Goal: Information Seeking & Learning: Learn about a topic

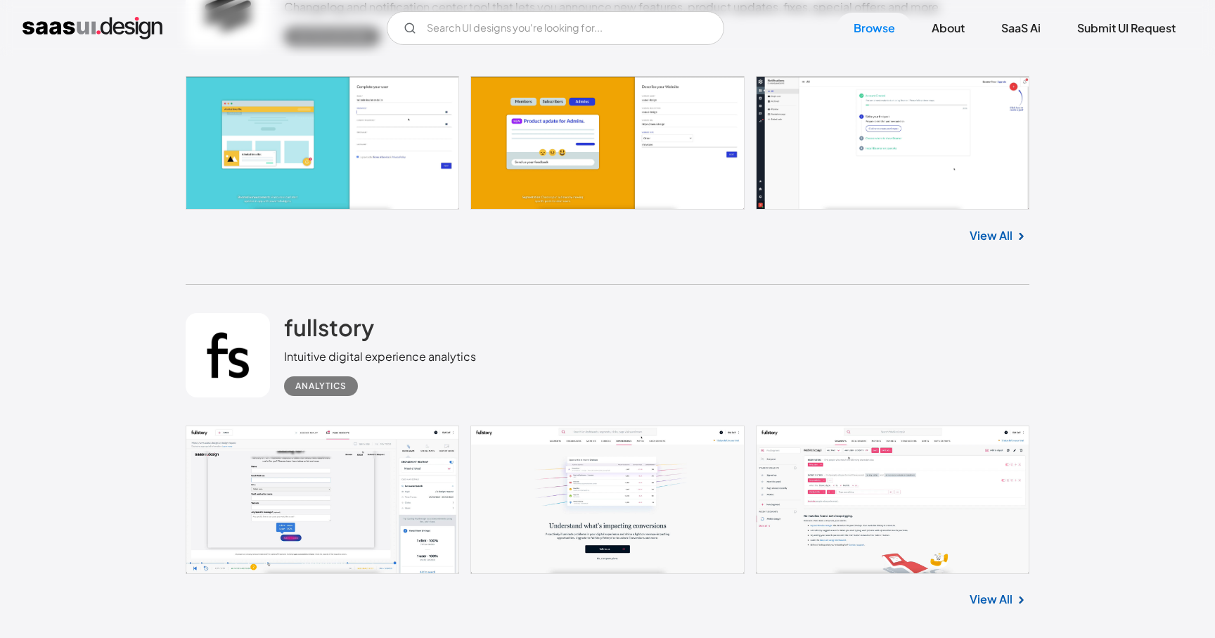
scroll to position [2028, 0]
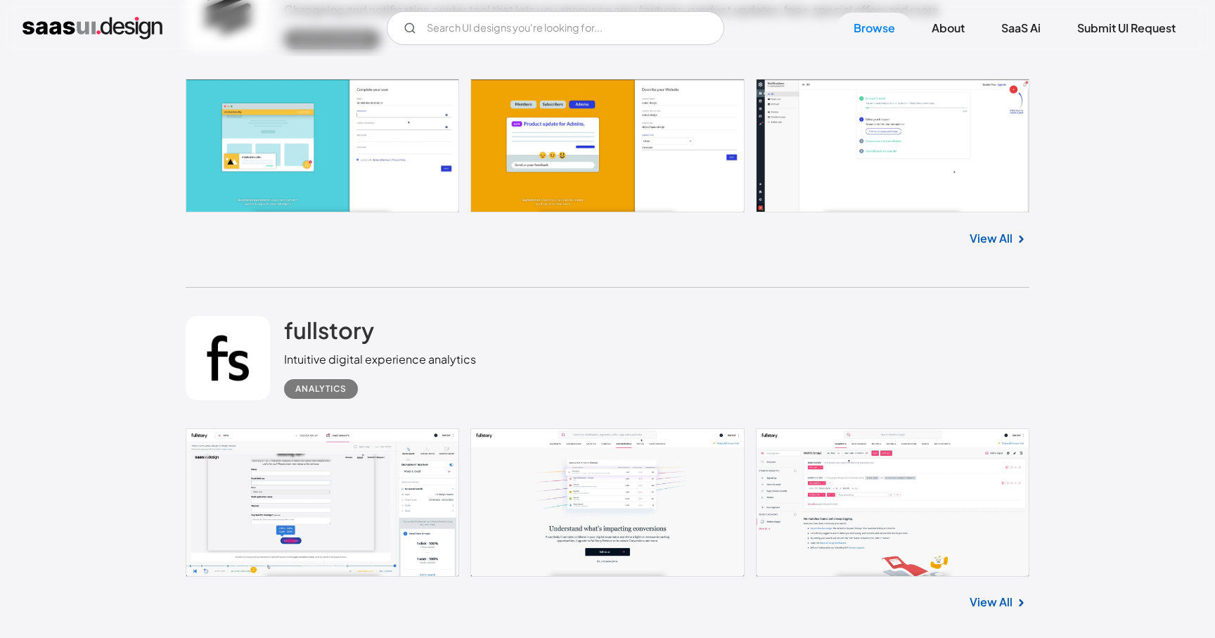
click at [332, 511] on link at bounding box center [608, 502] width 844 height 148
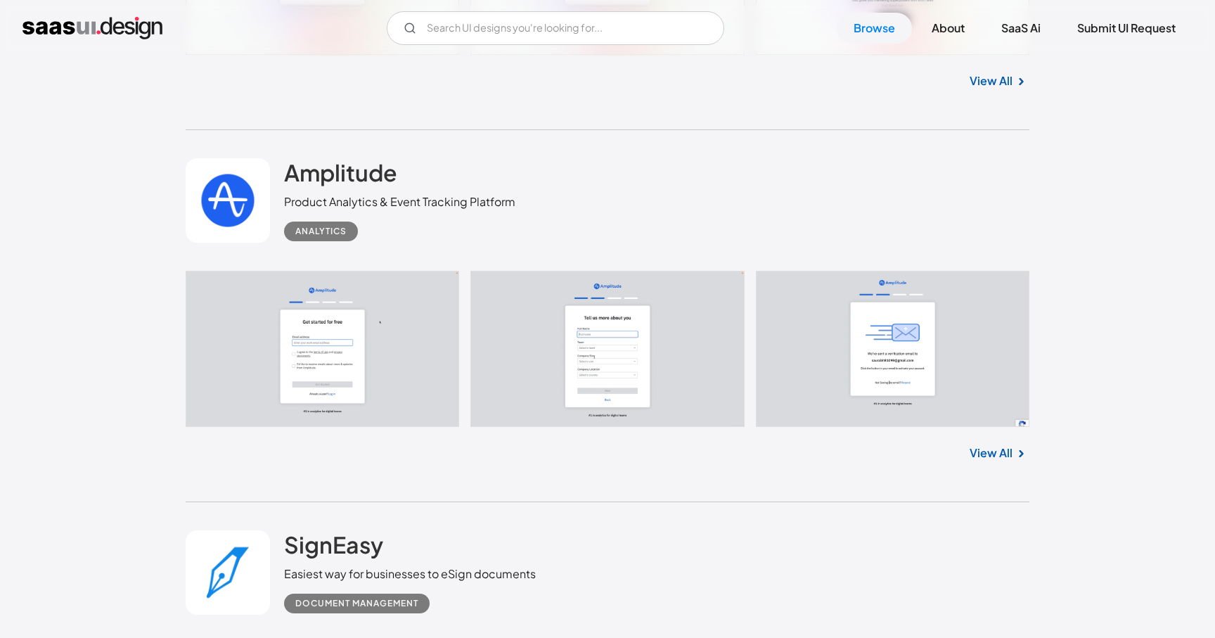
scroll to position [3828, 0]
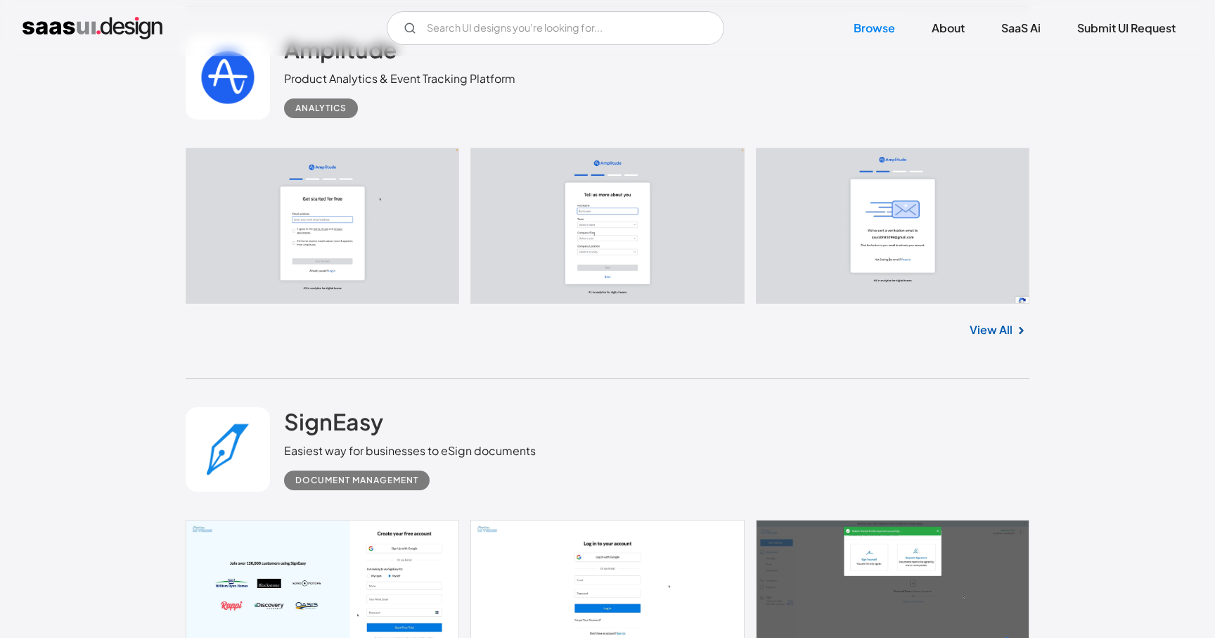
click at [351, 245] on link at bounding box center [608, 226] width 844 height 157
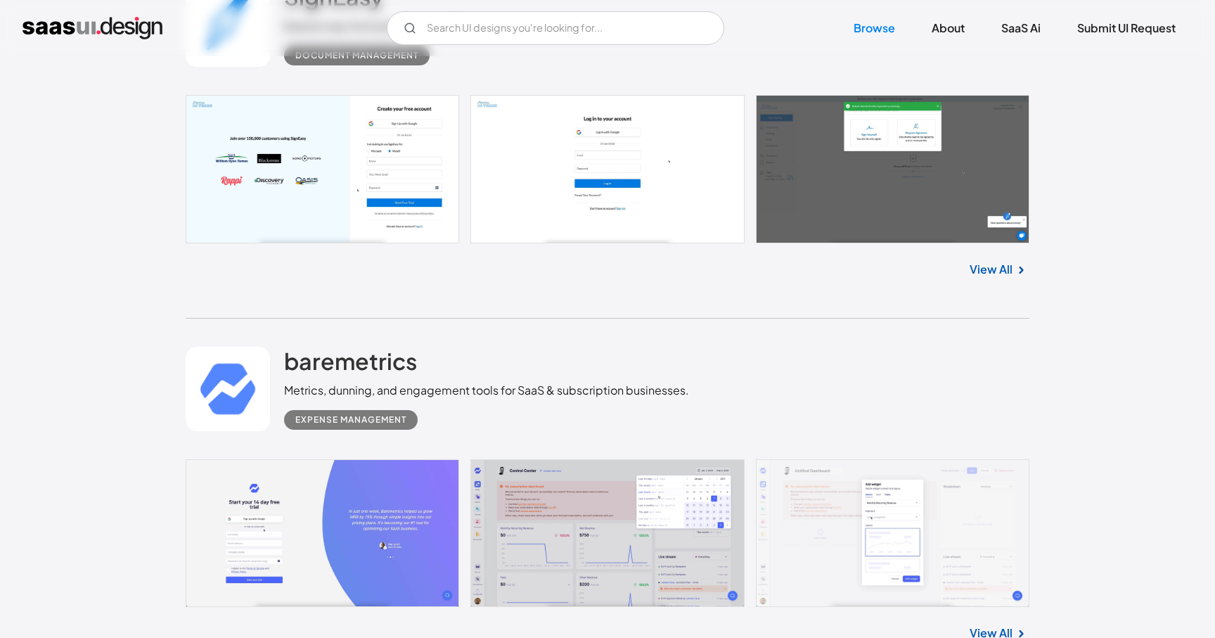
scroll to position [4292, 0]
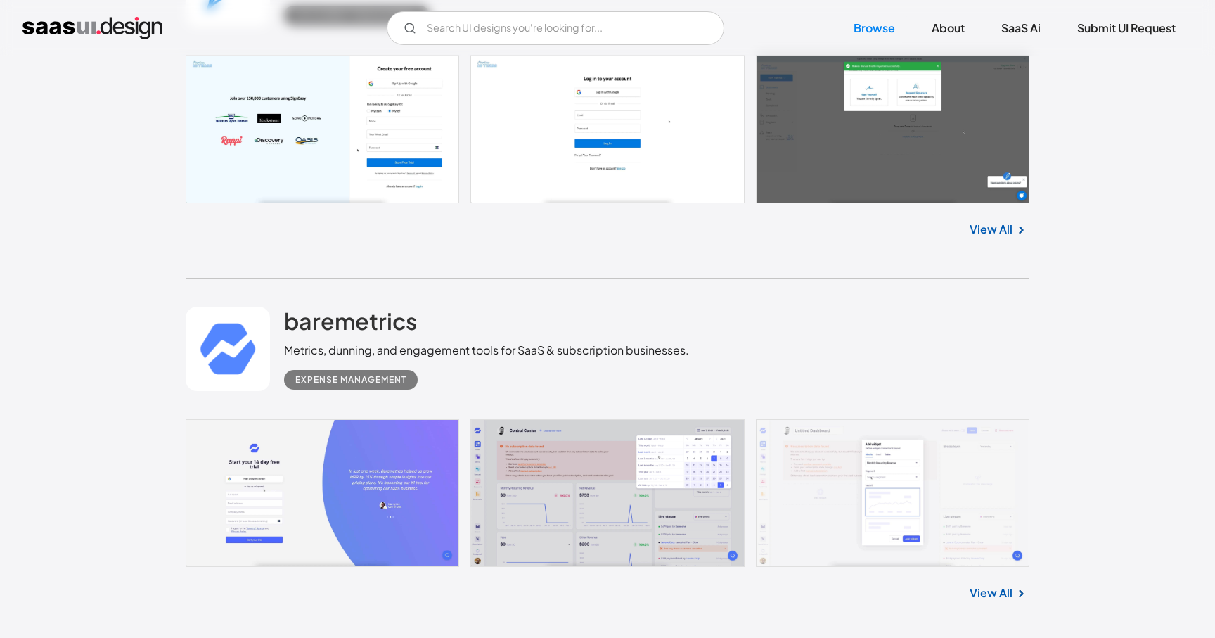
click at [548, 501] on link at bounding box center [608, 493] width 844 height 148
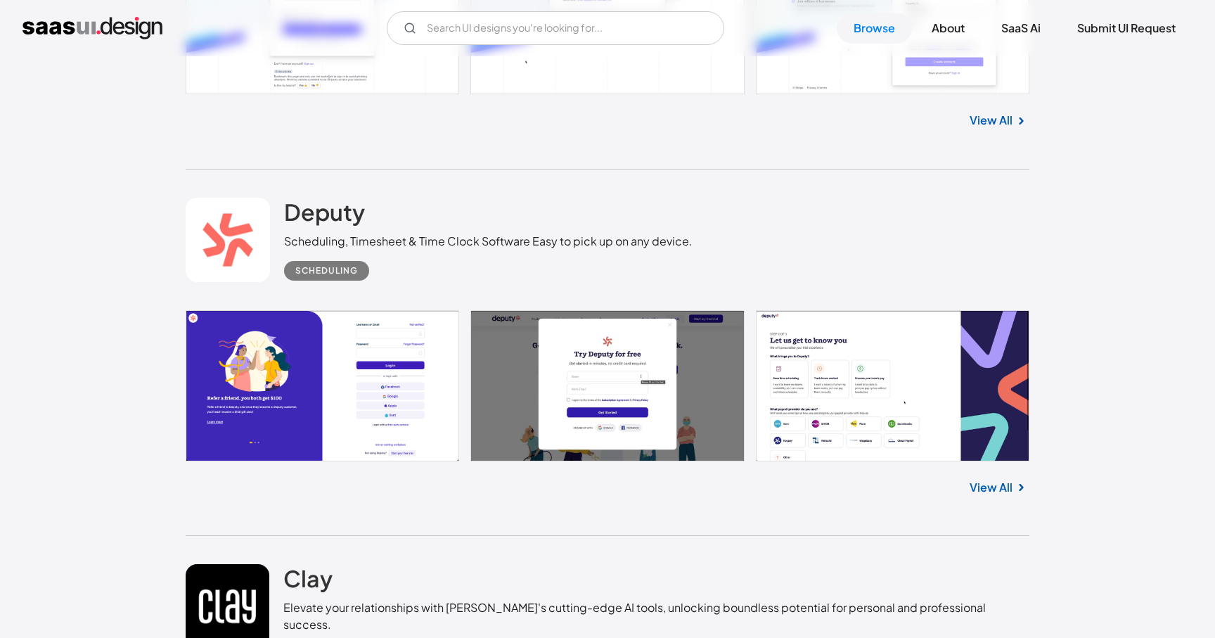
scroll to position [6006, 0]
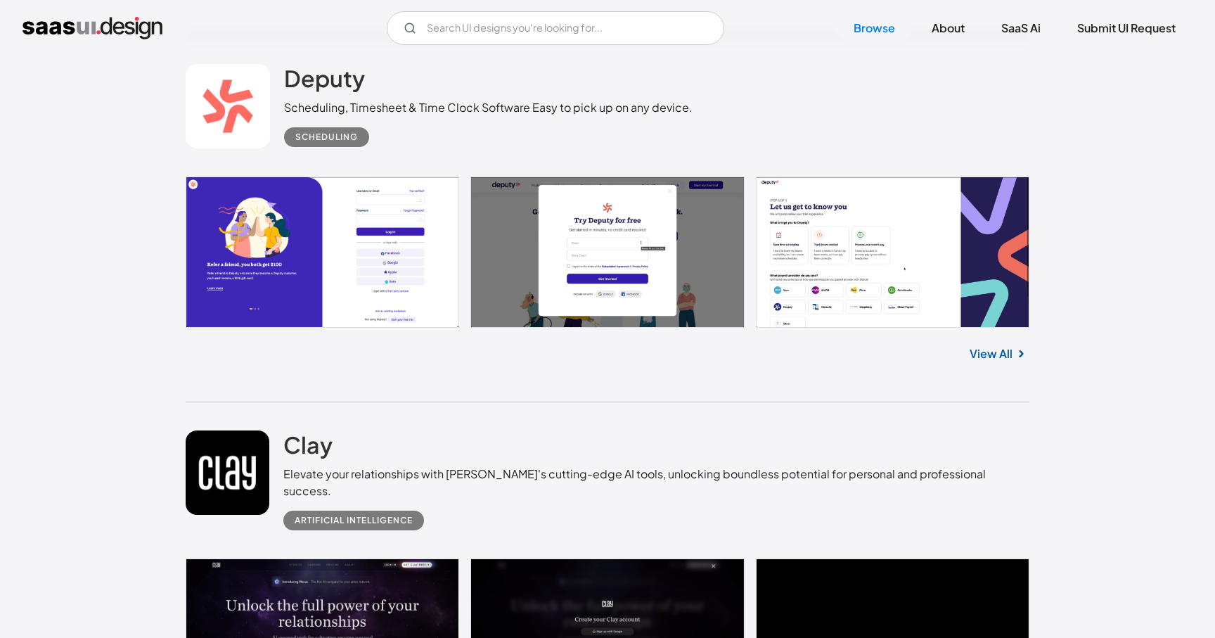
click at [619, 297] on link at bounding box center [608, 251] width 844 height 151
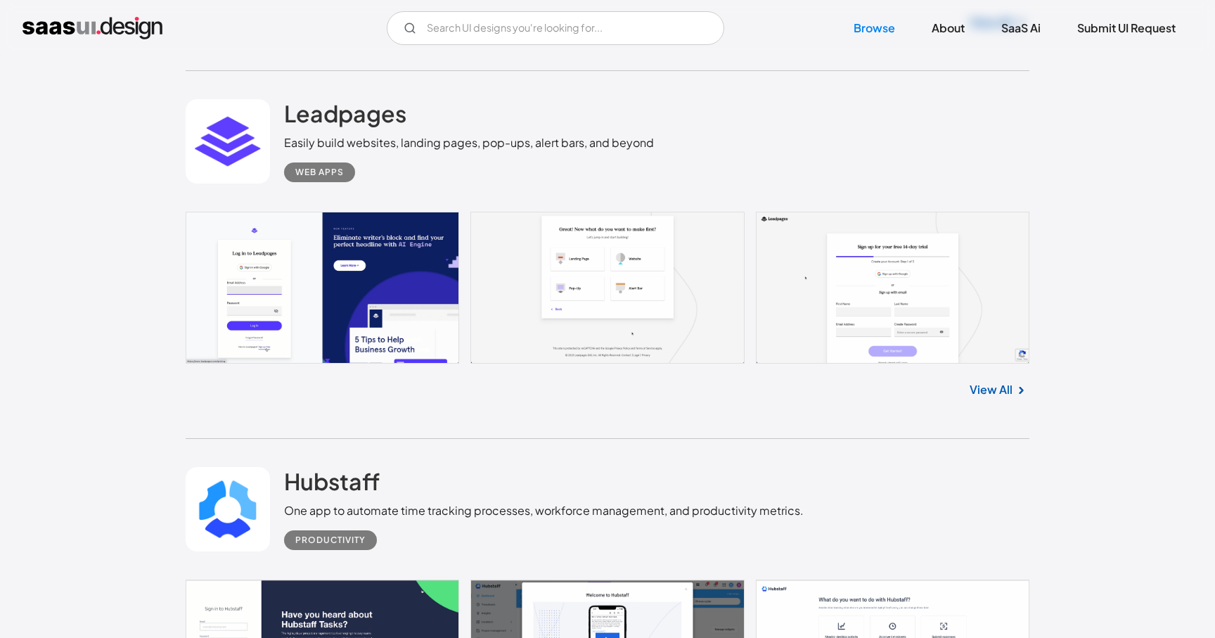
scroll to position [9863, 0]
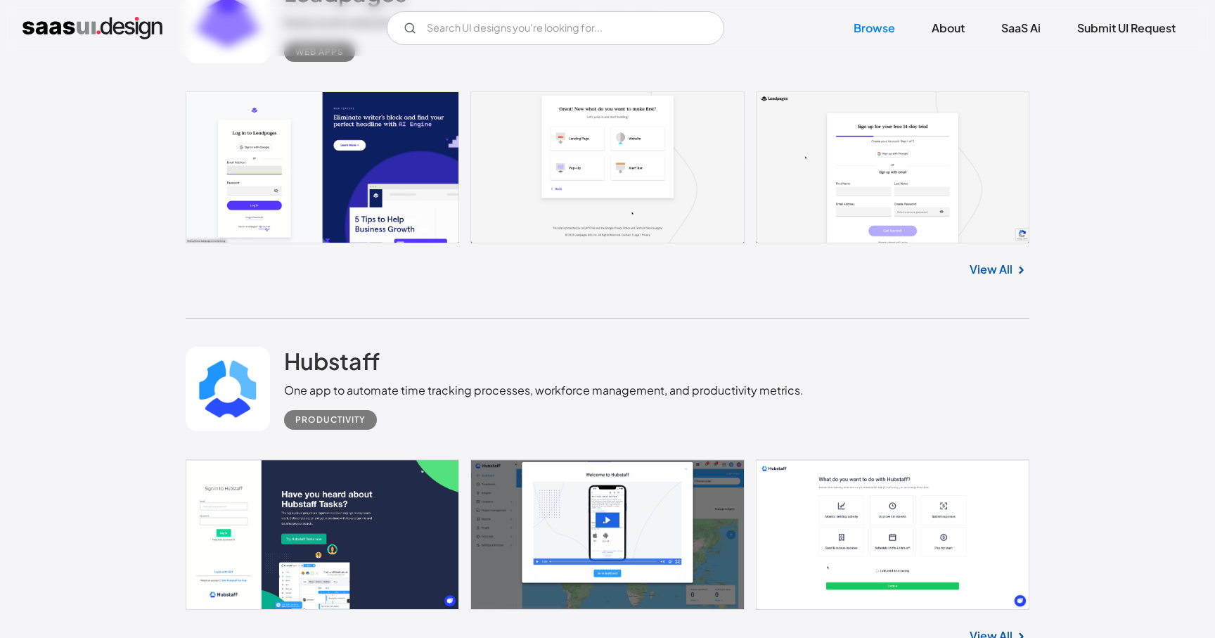
click at [409, 181] on link at bounding box center [608, 167] width 844 height 152
click at [358, 502] on link at bounding box center [608, 534] width 844 height 150
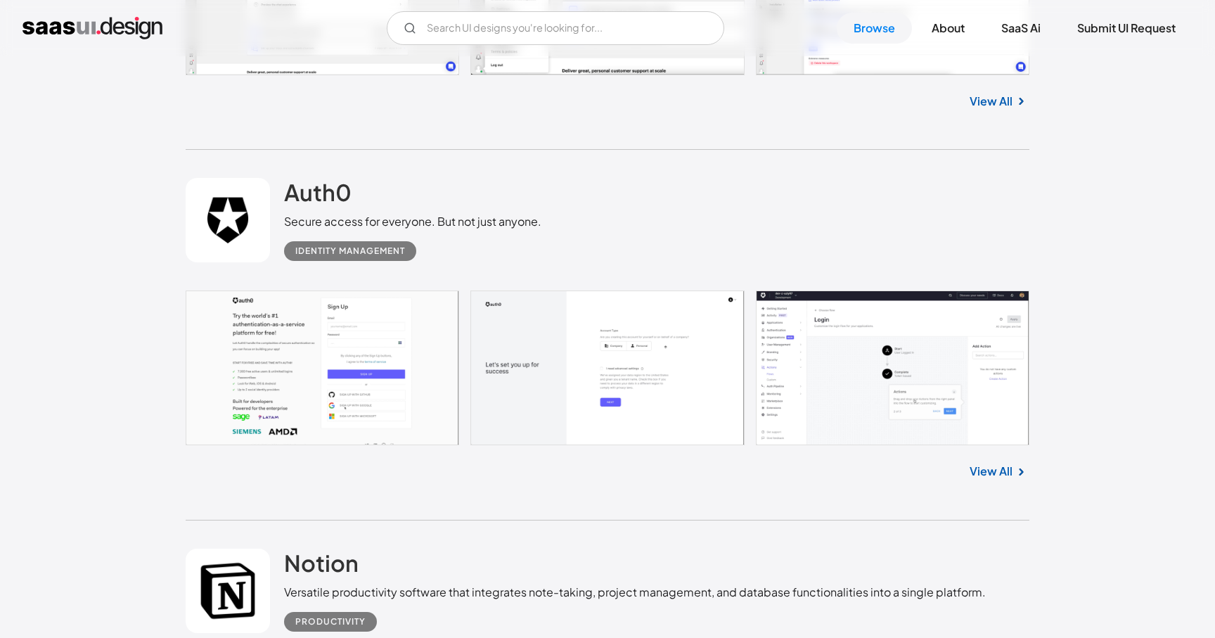
scroll to position [10832, 0]
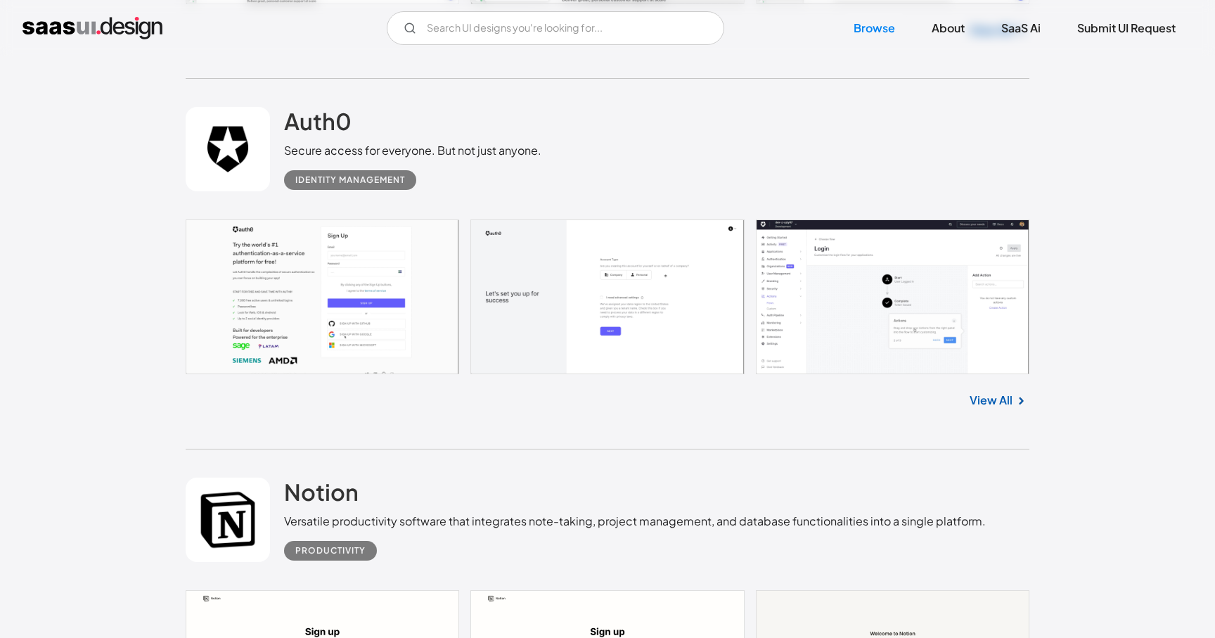
click at [370, 316] on link at bounding box center [608, 296] width 844 height 155
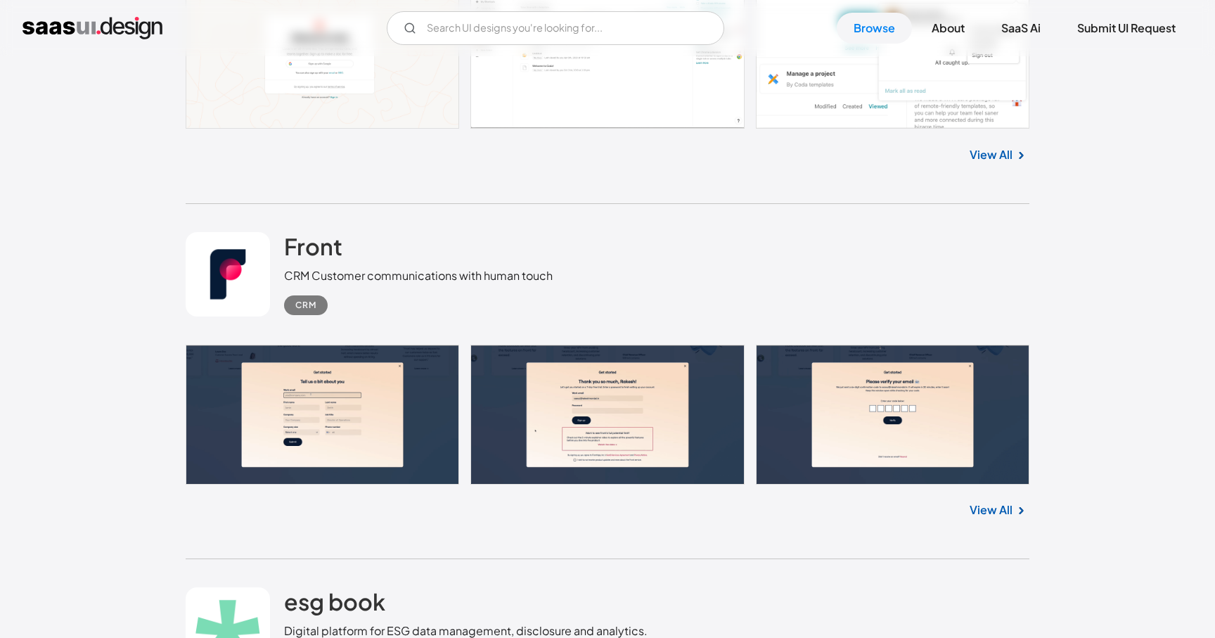
scroll to position [12624, 0]
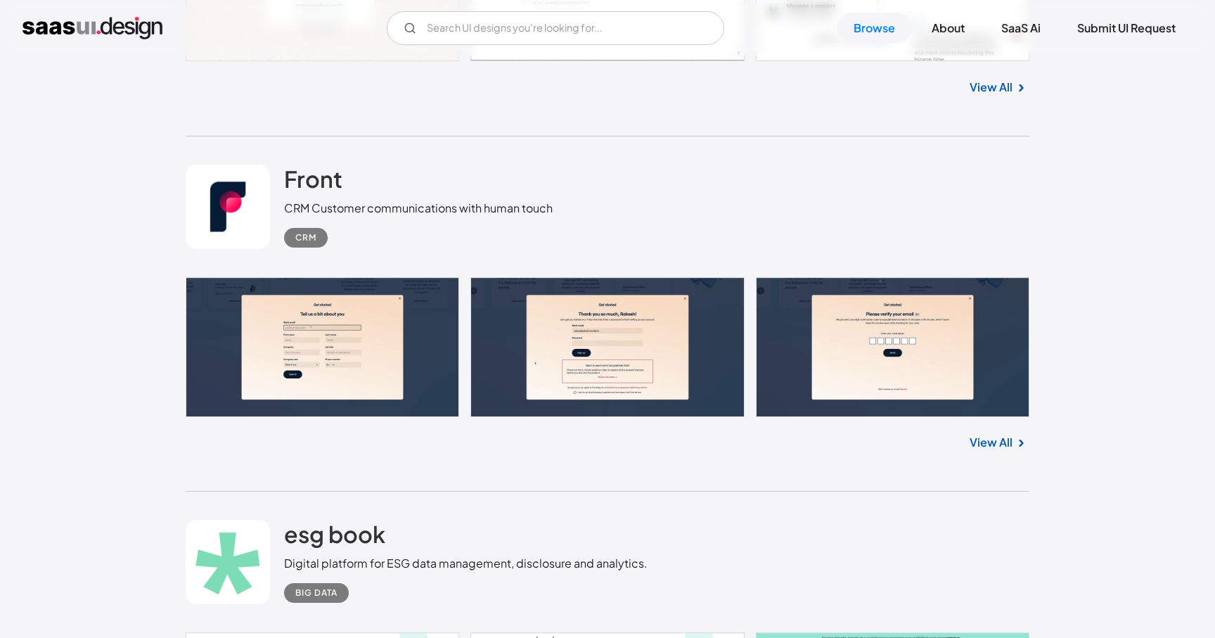
click at [385, 335] on link at bounding box center [608, 347] width 844 height 140
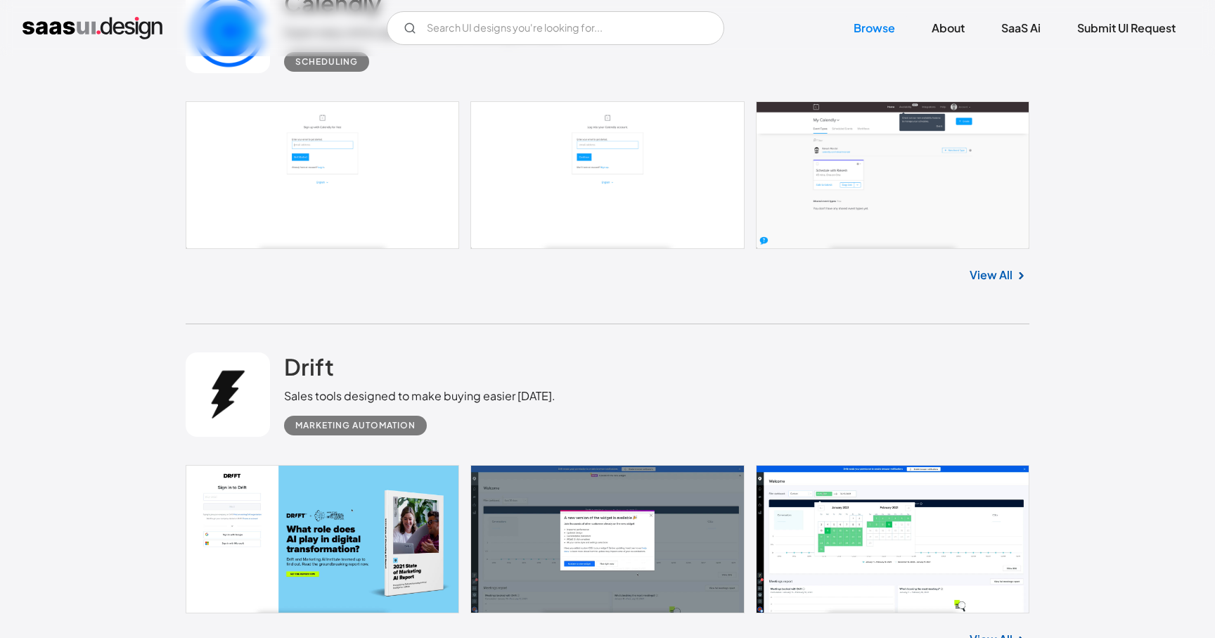
scroll to position [13718, 0]
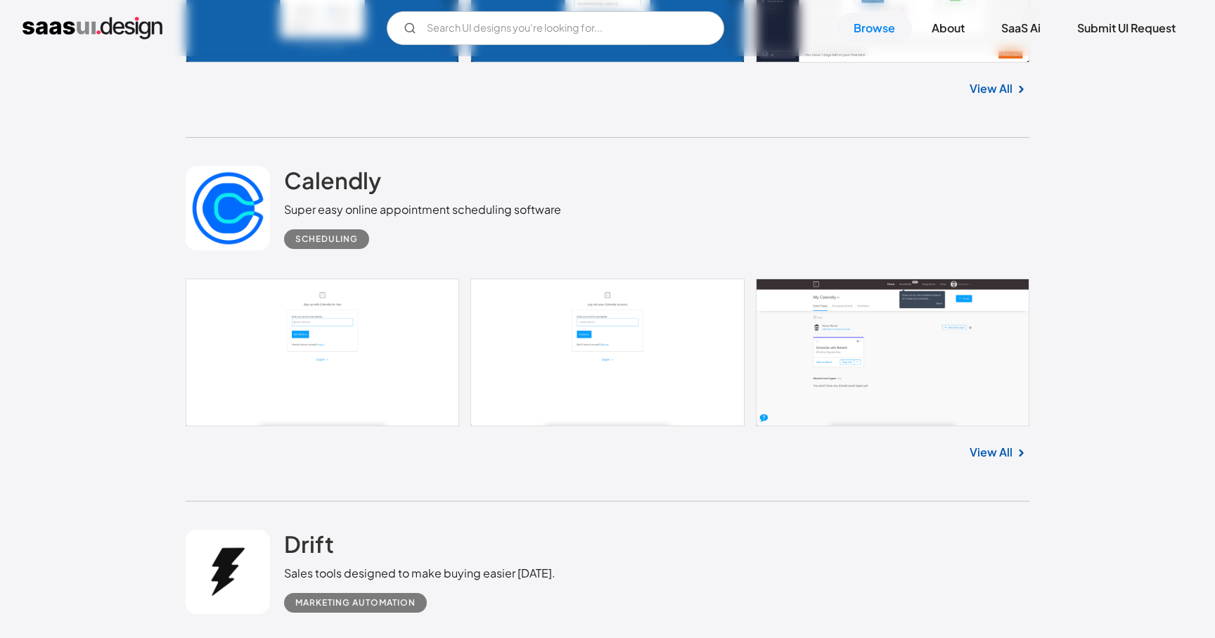
click at [843, 363] on link at bounding box center [608, 352] width 844 height 148
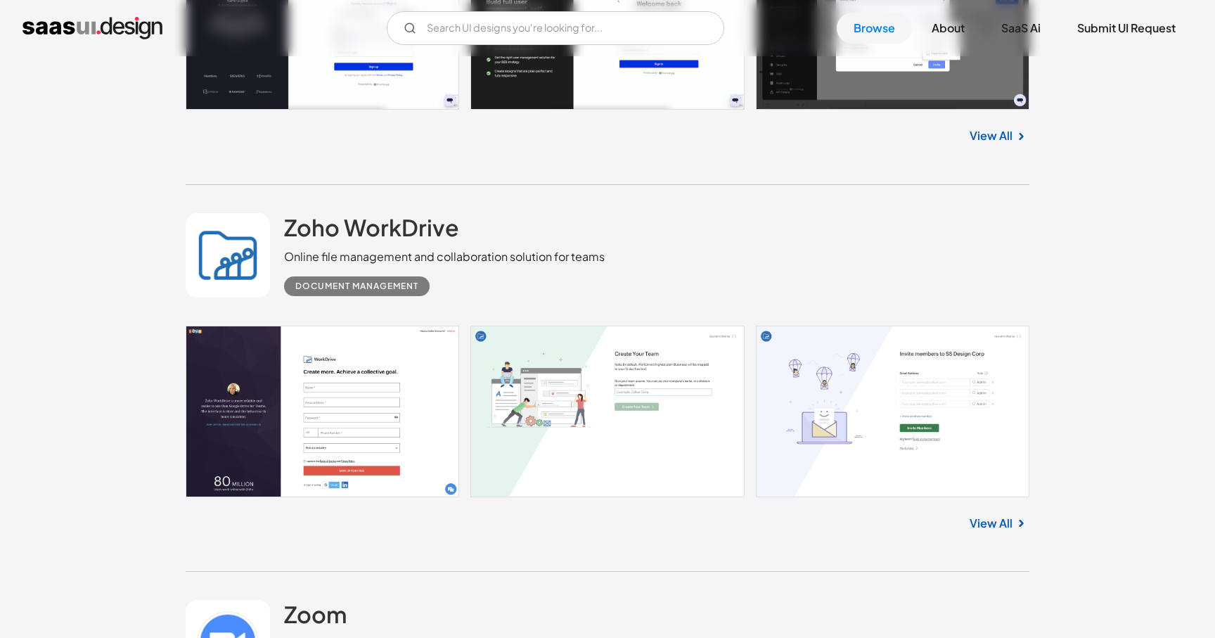
scroll to position [15165, 0]
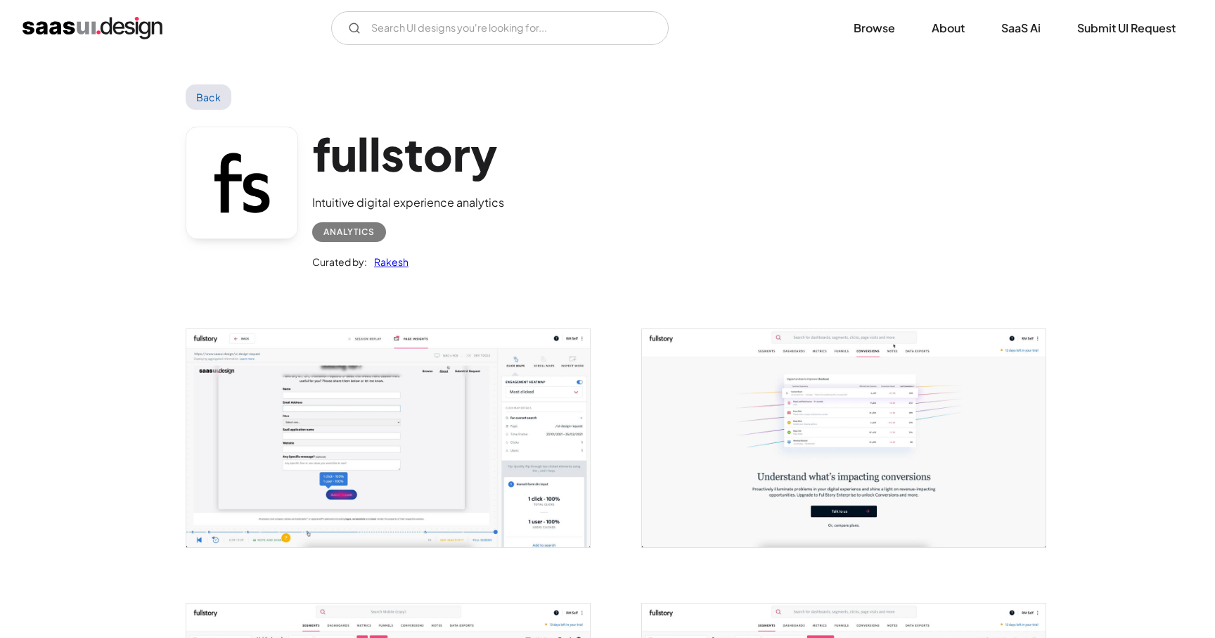
click at [403, 467] on img "open lightbox" at bounding box center [388, 438] width 404 height 218
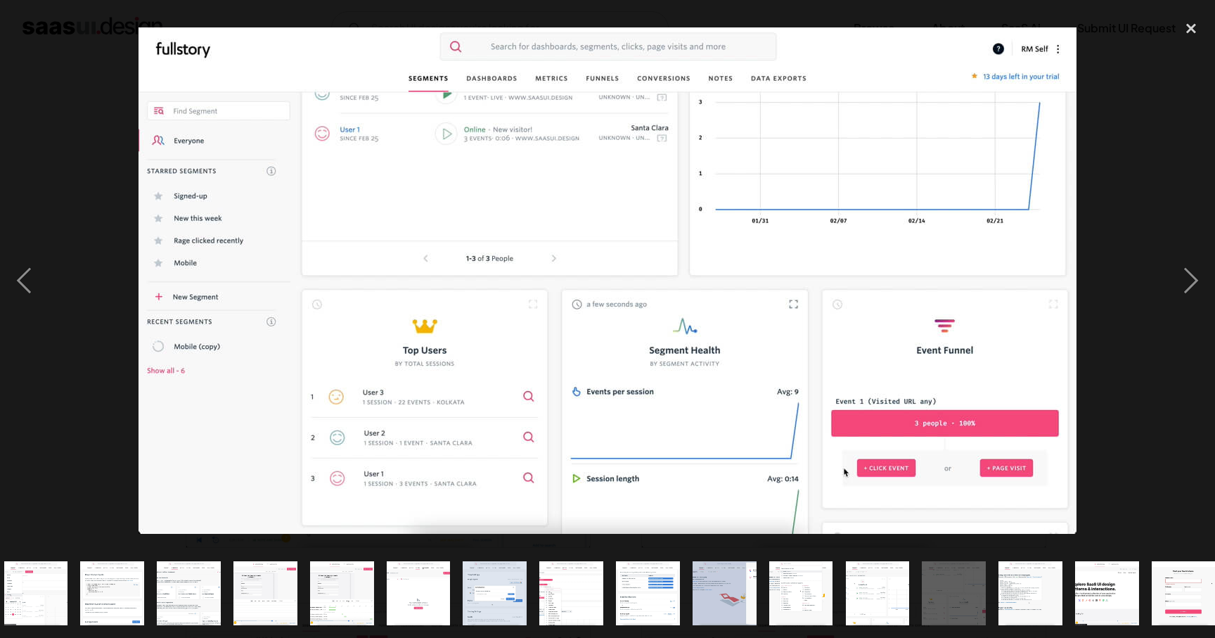
scroll to position [0, 251]
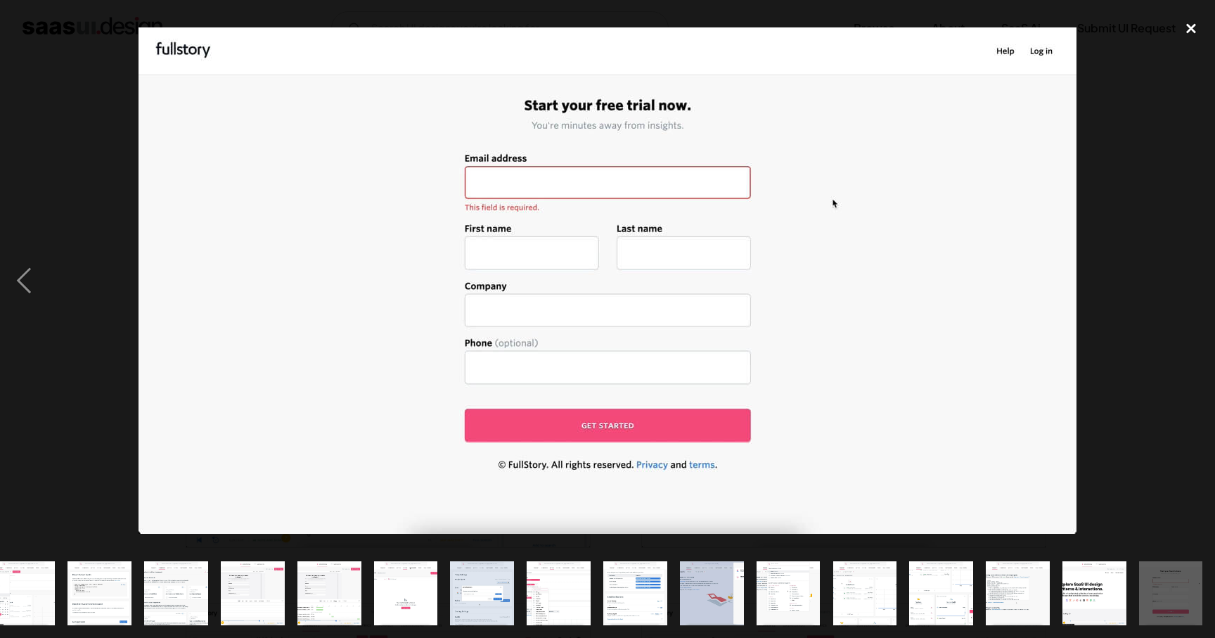
click at [1191, 37] on div "close lightbox" at bounding box center [1191, 28] width 48 height 31
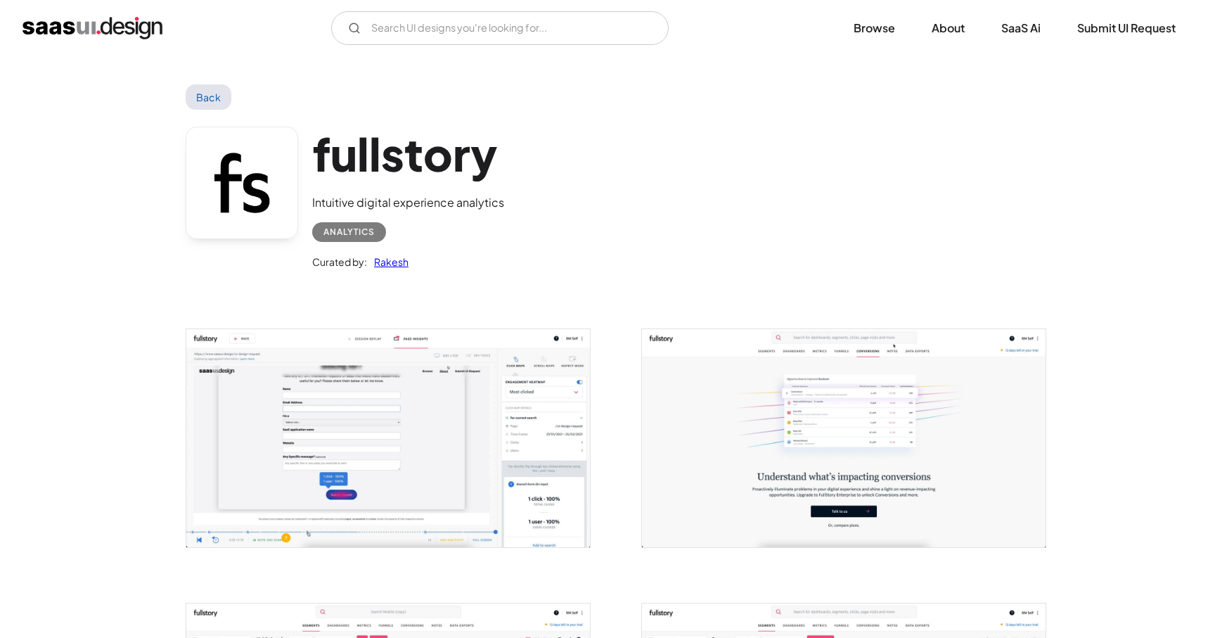
scroll to position [0, 0]
click at [211, 94] on link "Back" at bounding box center [209, 96] width 46 height 25
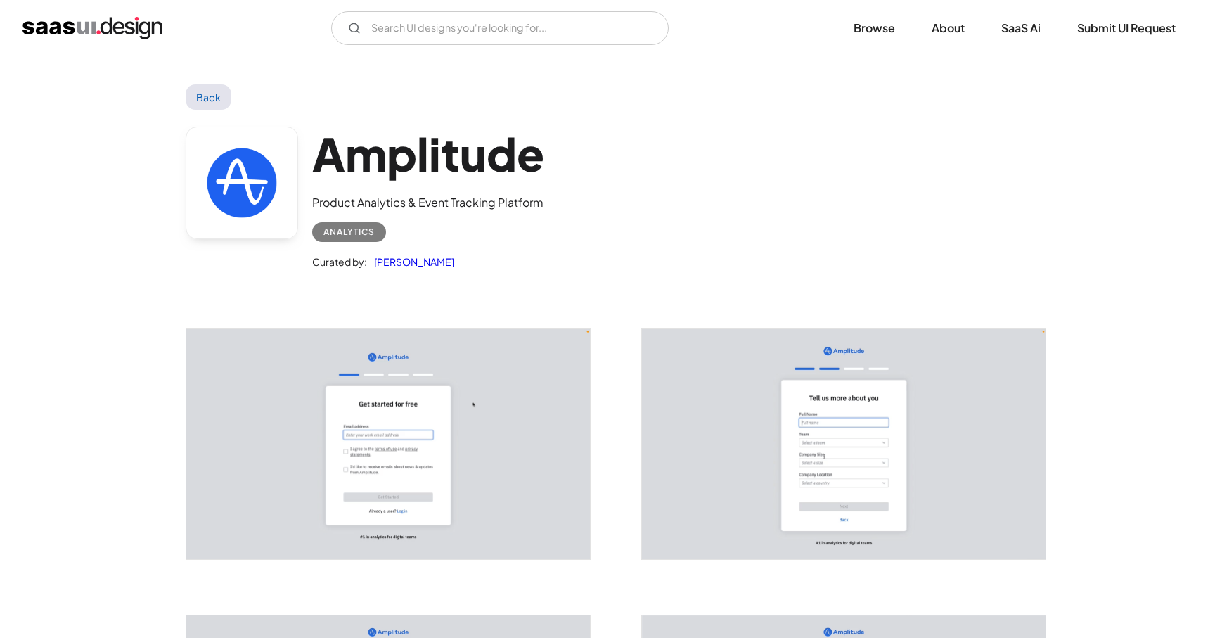
click at [422, 488] on img "open lightbox" at bounding box center [388, 444] width 404 height 230
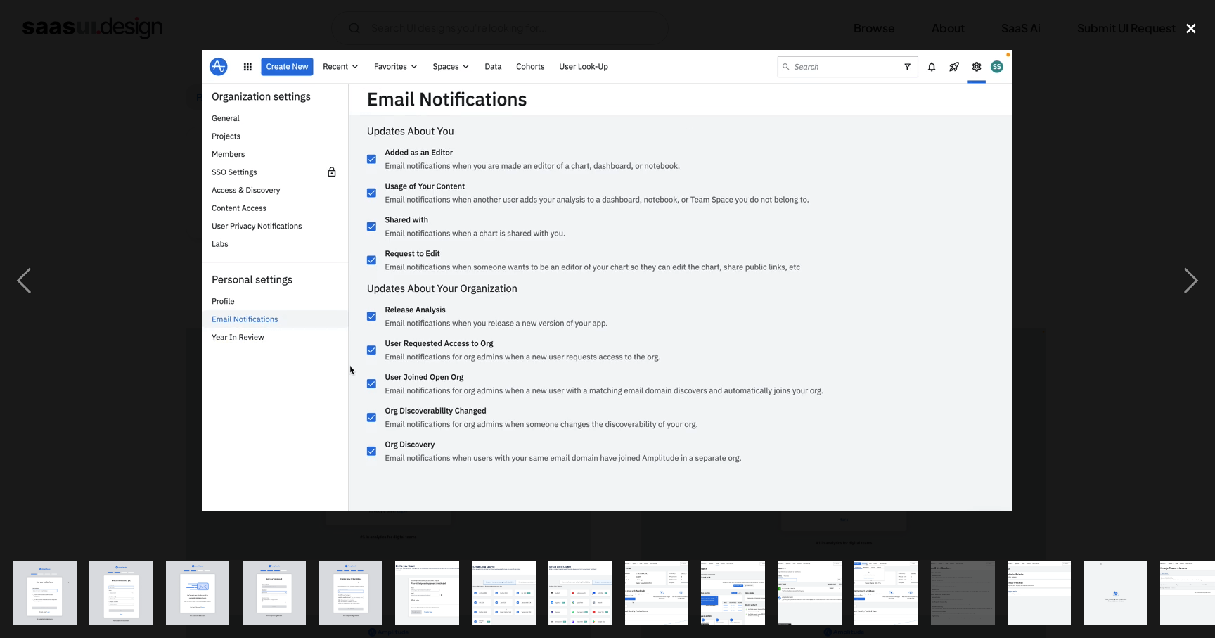
click at [1192, 31] on div "close lightbox" at bounding box center [1191, 28] width 48 height 31
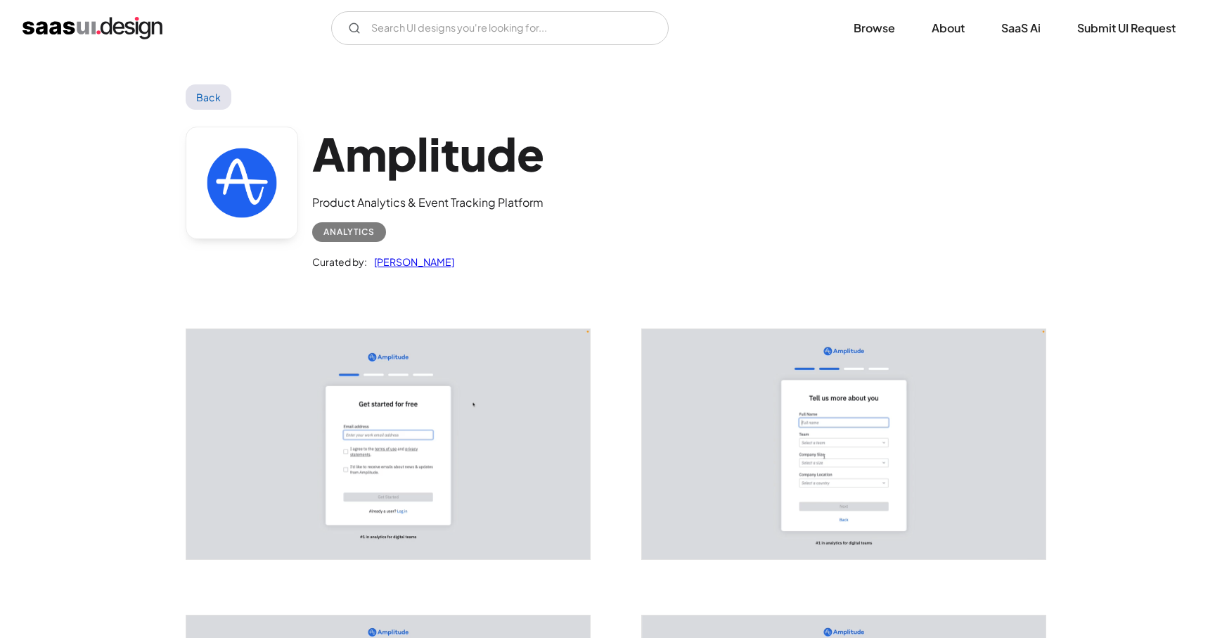
click at [205, 88] on link "Back" at bounding box center [209, 96] width 46 height 25
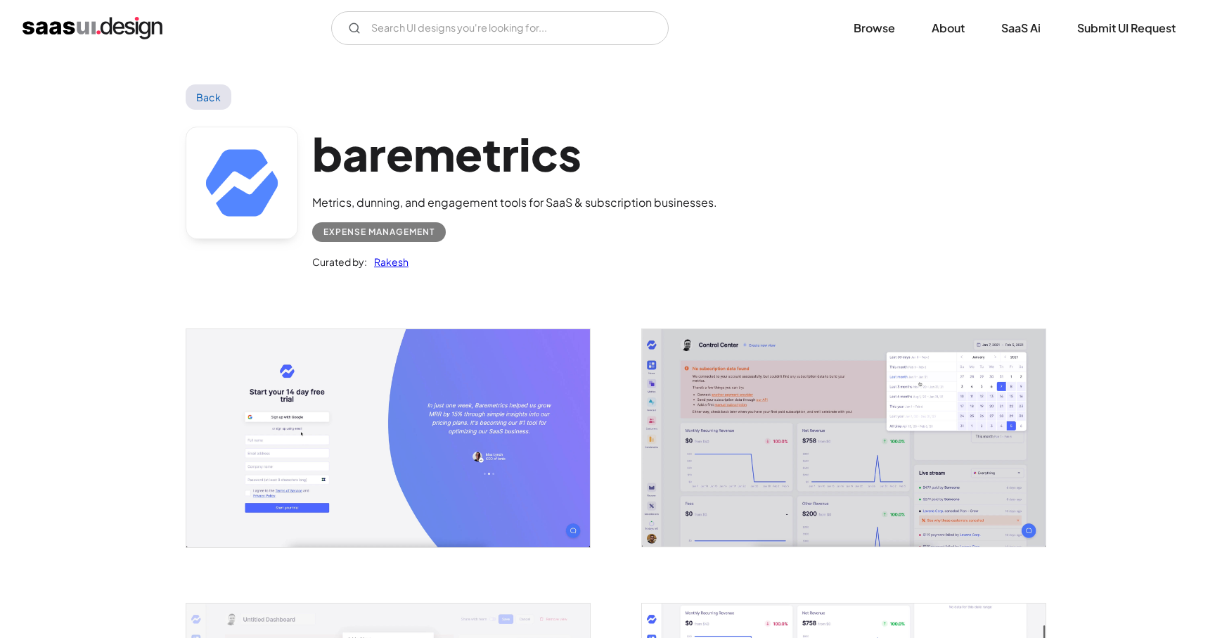
click at [723, 468] on img "open lightbox" at bounding box center [844, 437] width 404 height 217
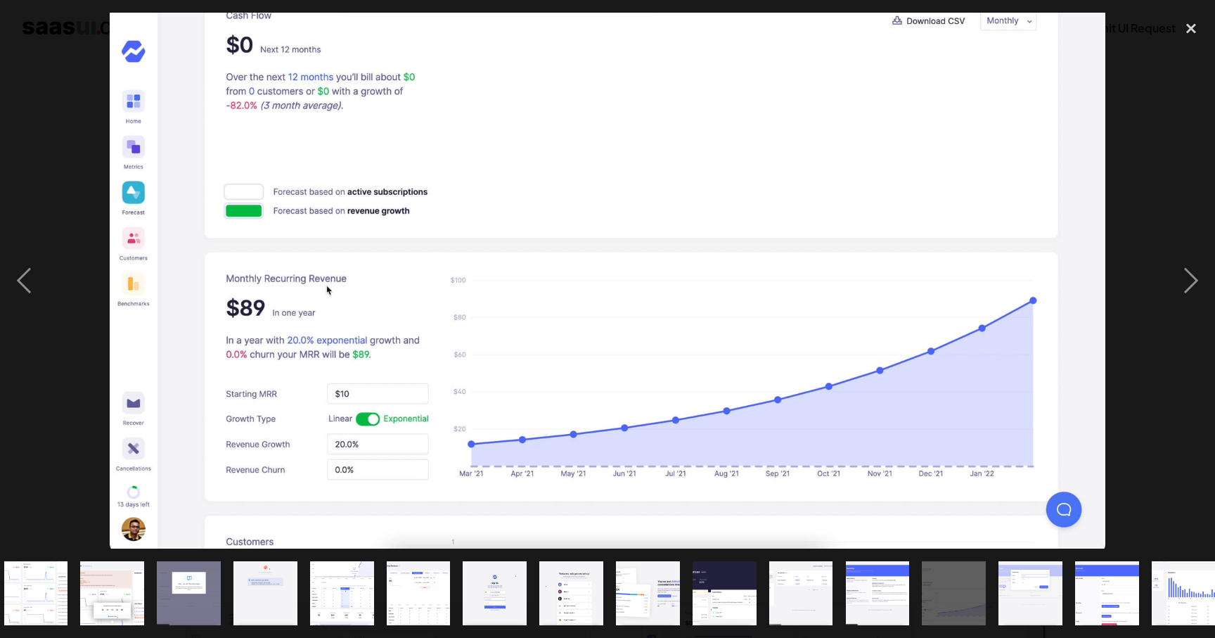
scroll to position [0, 251]
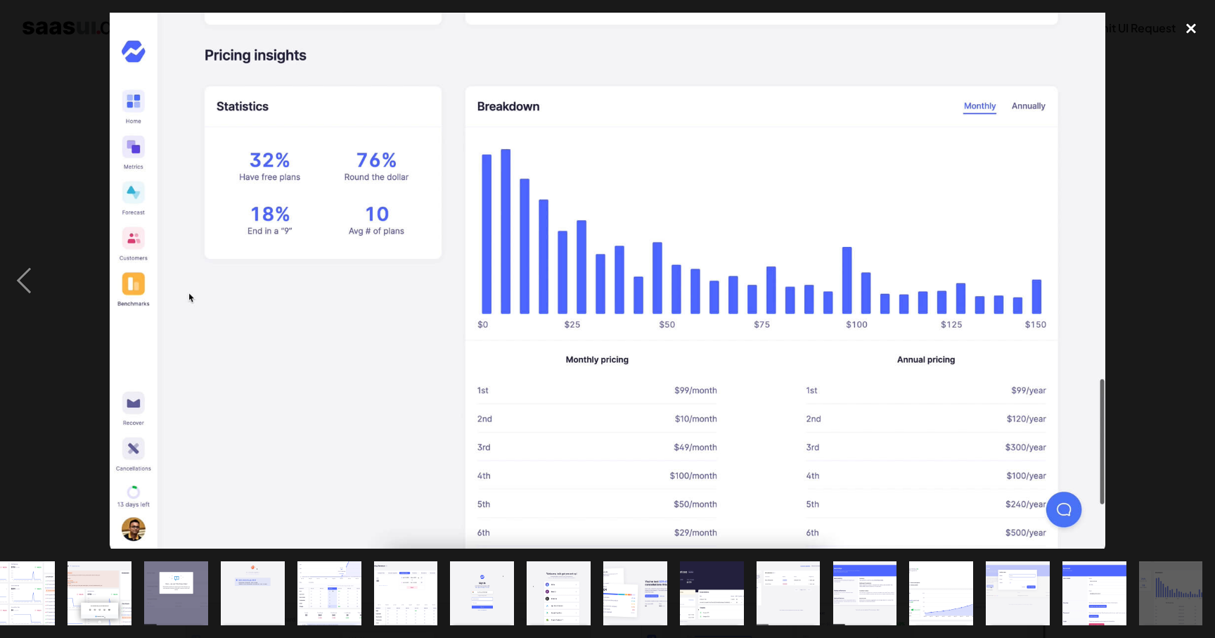
click at [1209, 18] on div "close lightbox" at bounding box center [1191, 28] width 48 height 31
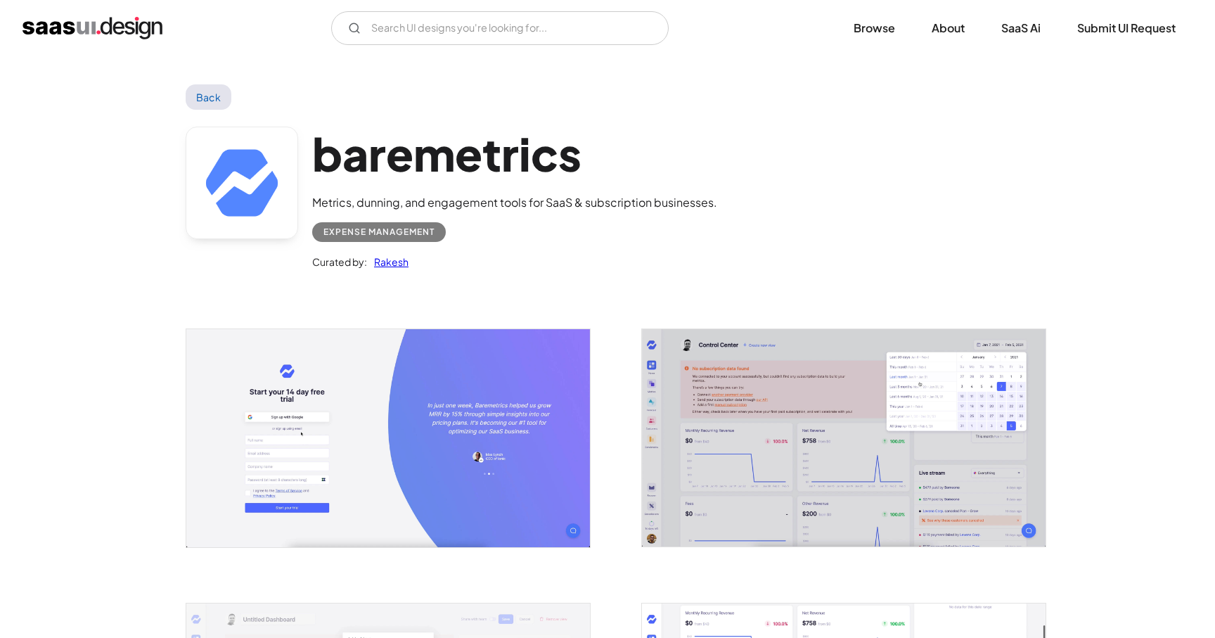
scroll to position [0, 0]
click at [203, 98] on link "Back" at bounding box center [209, 96] width 46 height 25
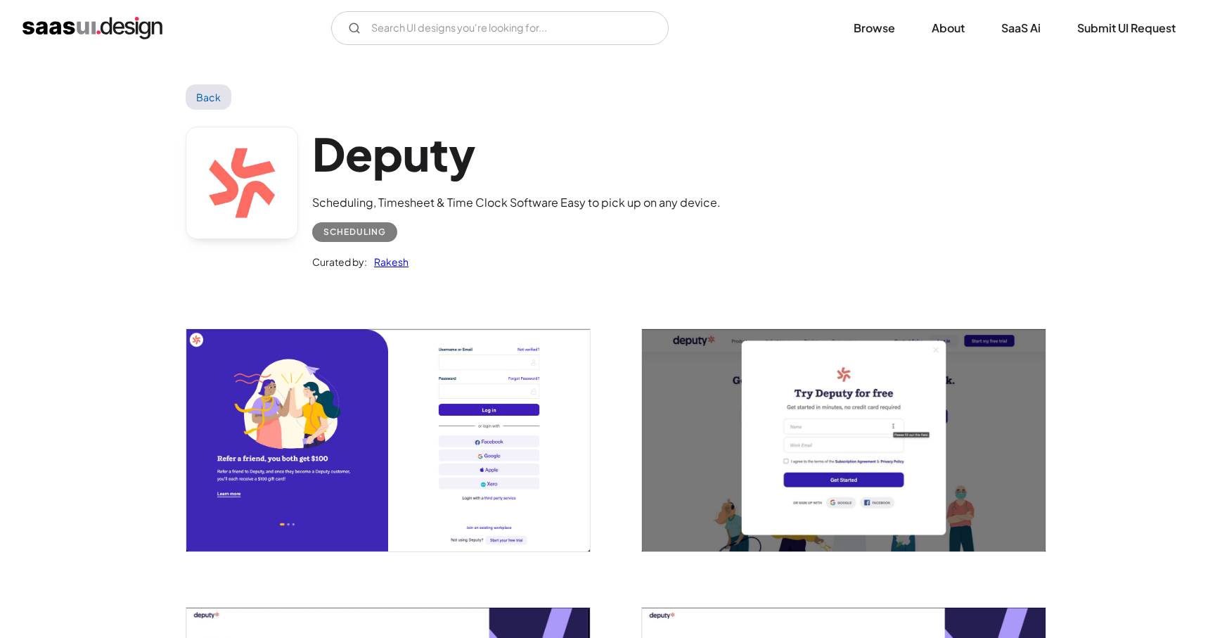
click at [798, 399] on img "open lightbox" at bounding box center [844, 439] width 404 height 221
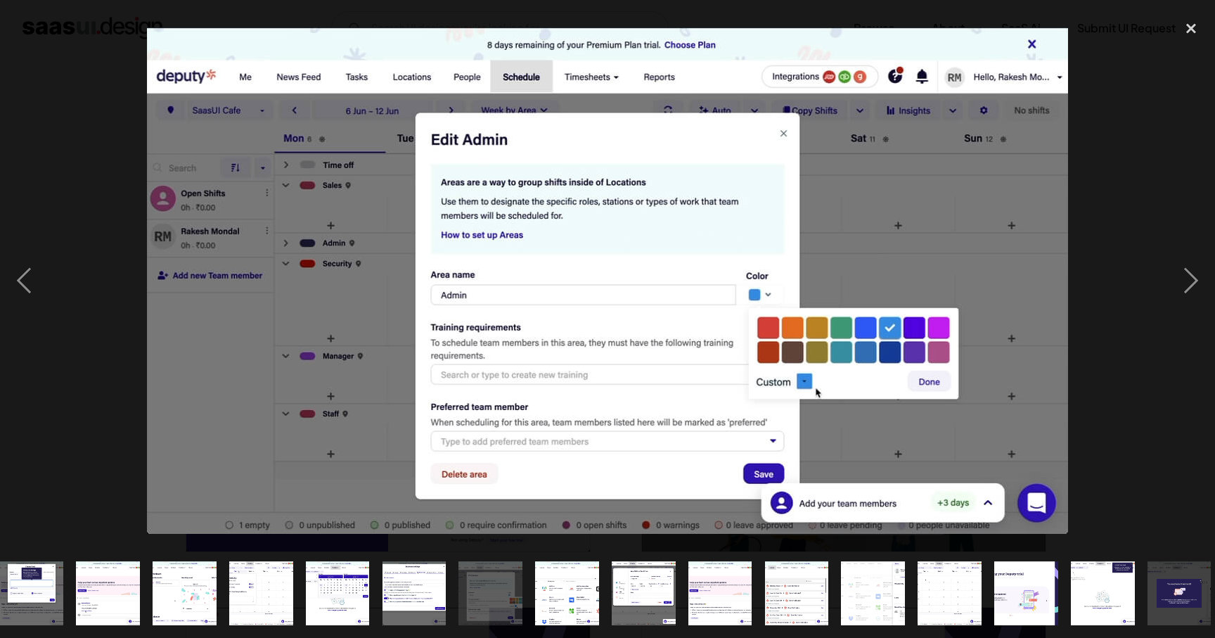
scroll to position [0, 710]
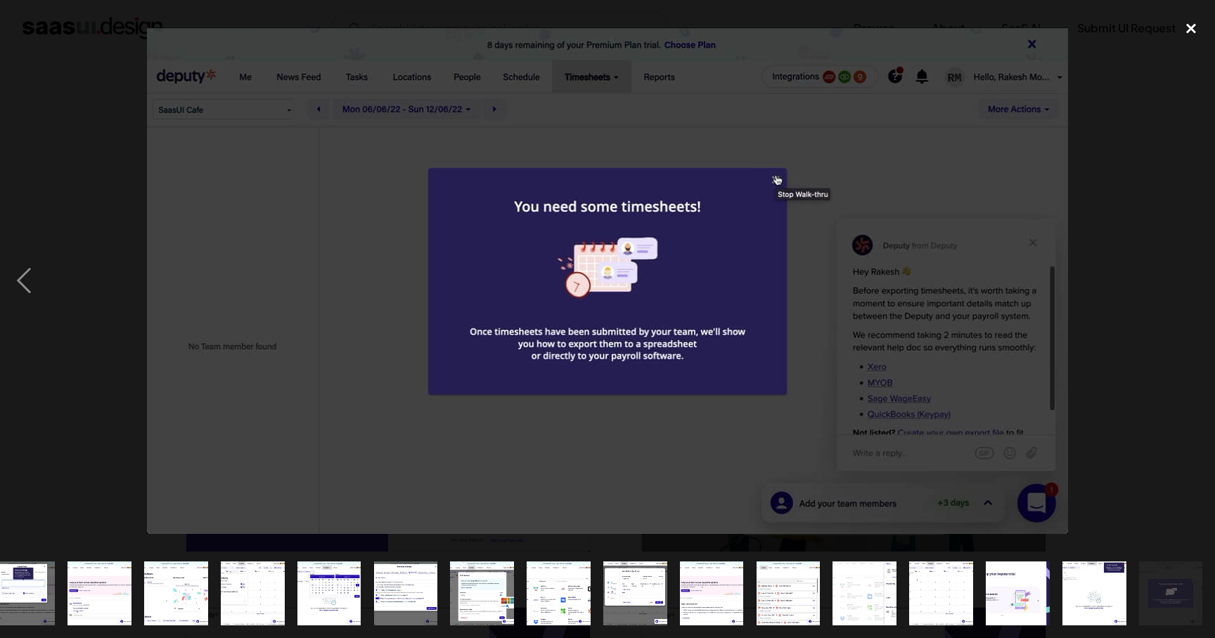
click at [1187, 38] on div "close lightbox" at bounding box center [1191, 28] width 48 height 31
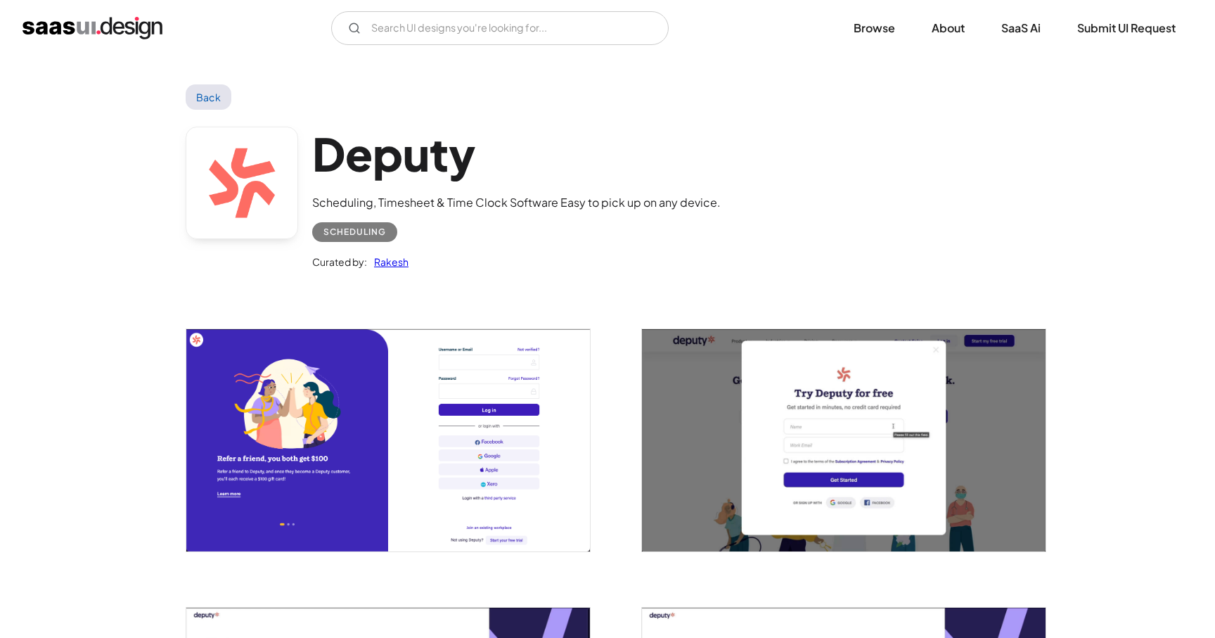
scroll to position [0, 0]
click at [205, 100] on link "Back" at bounding box center [209, 96] width 46 height 25
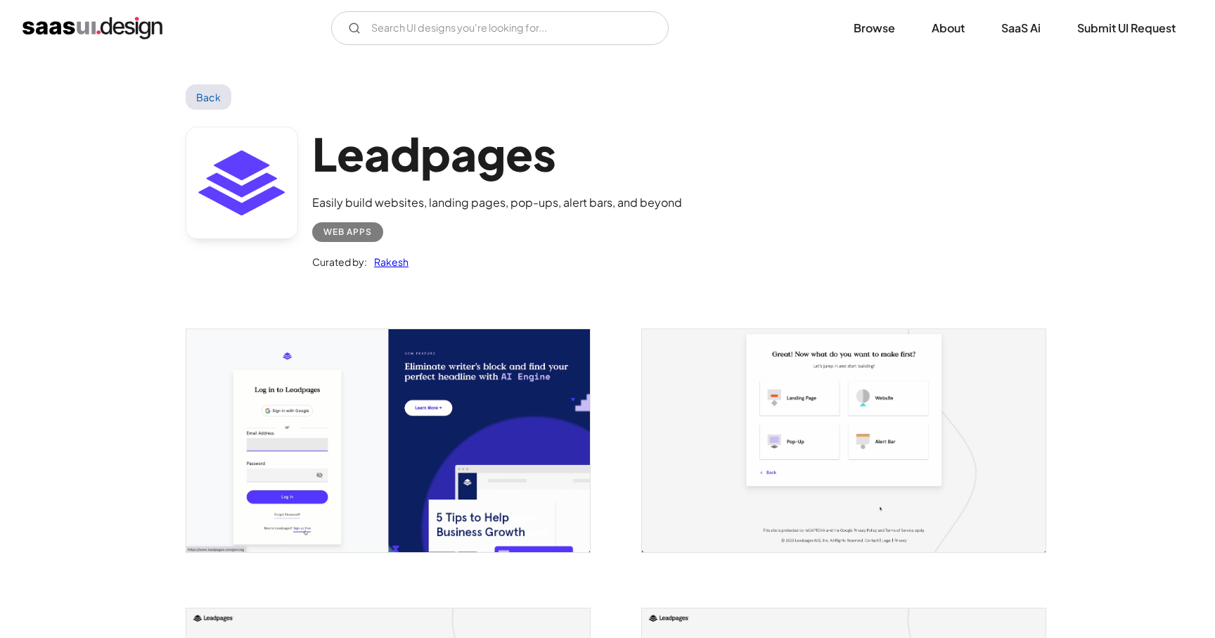
click at [466, 442] on img "open lightbox" at bounding box center [388, 440] width 404 height 223
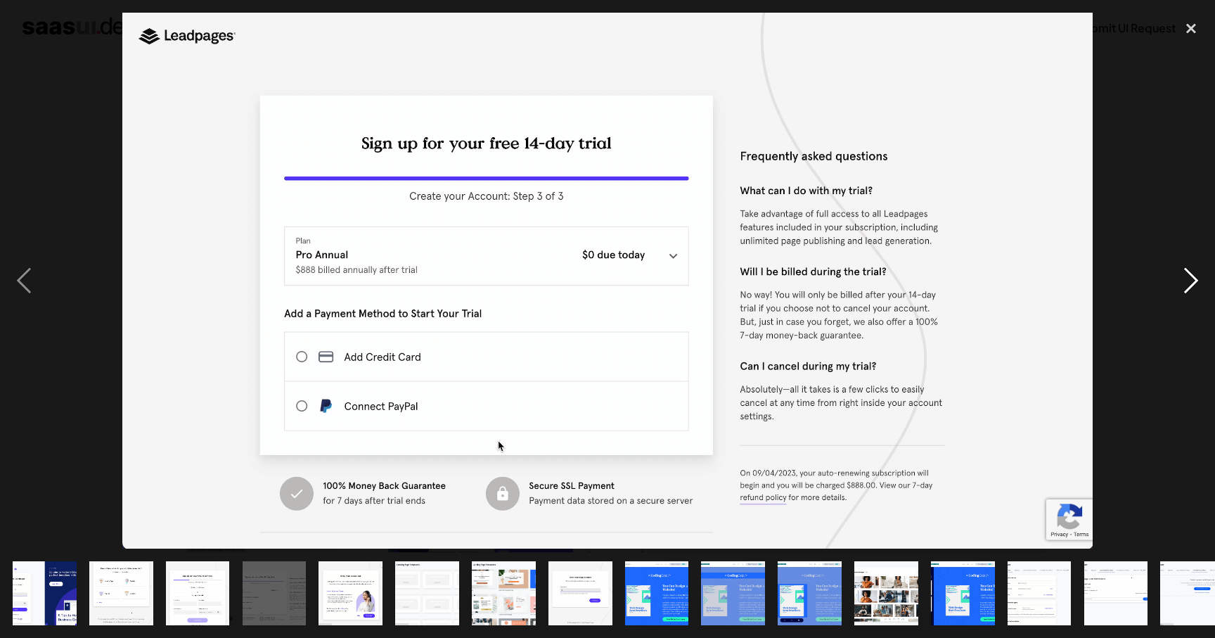
click at [1187, 270] on div "next image" at bounding box center [1191, 281] width 48 height 536
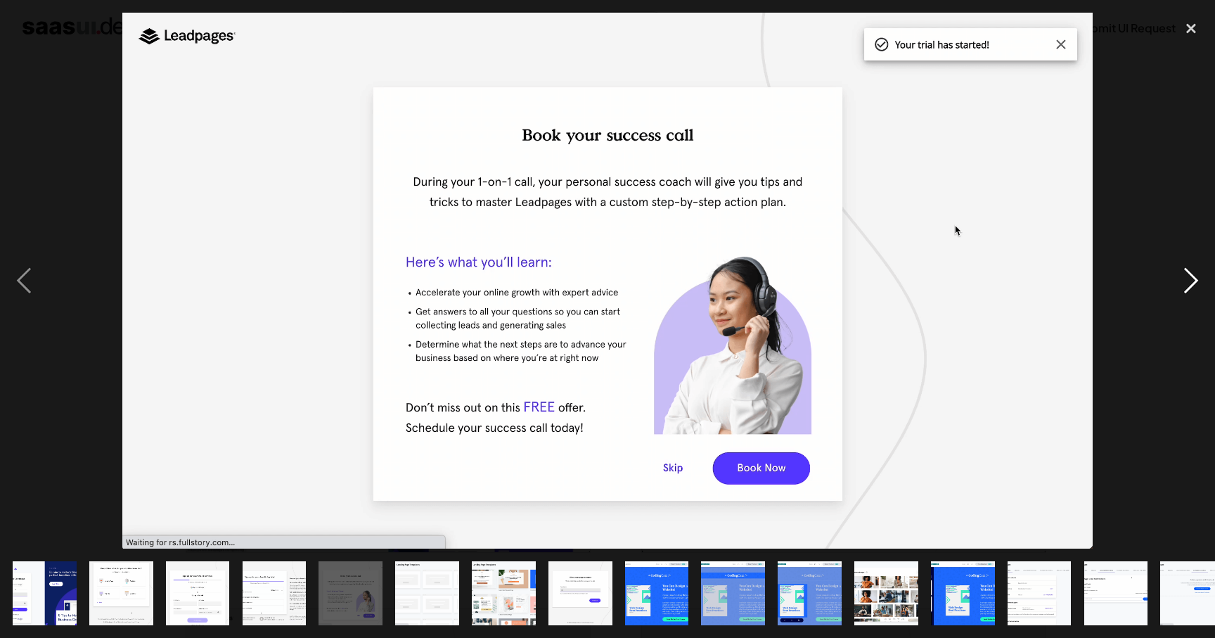
click at [1186, 270] on div "next image" at bounding box center [1191, 281] width 48 height 536
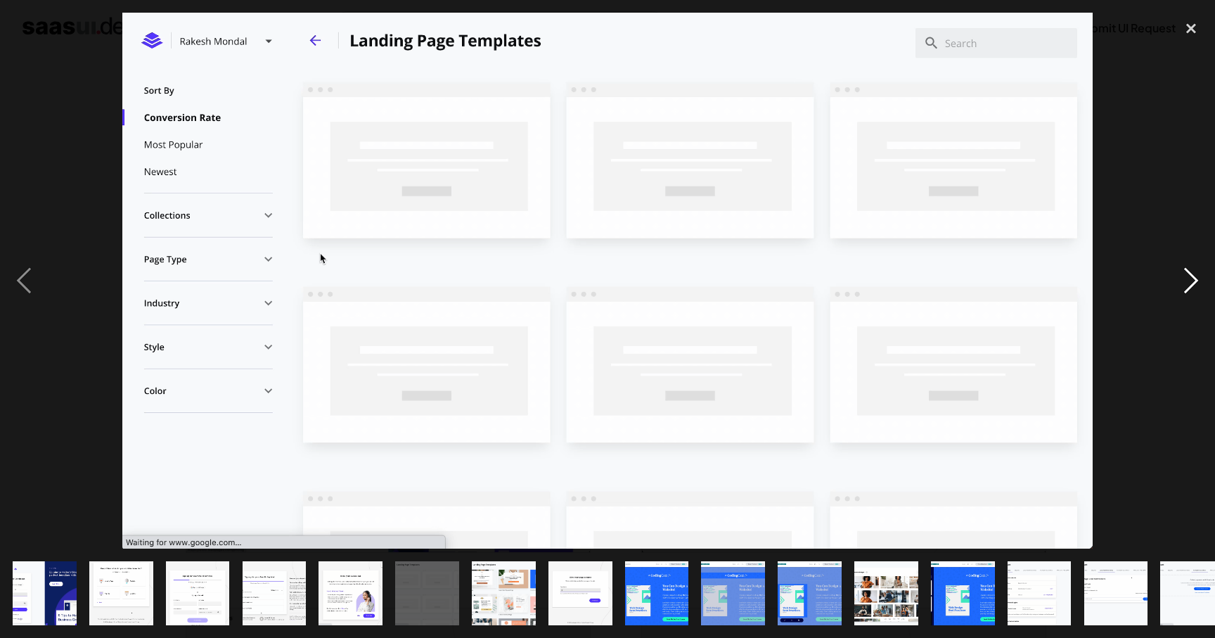
click at [1186, 270] on div "next image" at bounding box center [1191, 281] width 48 height 536
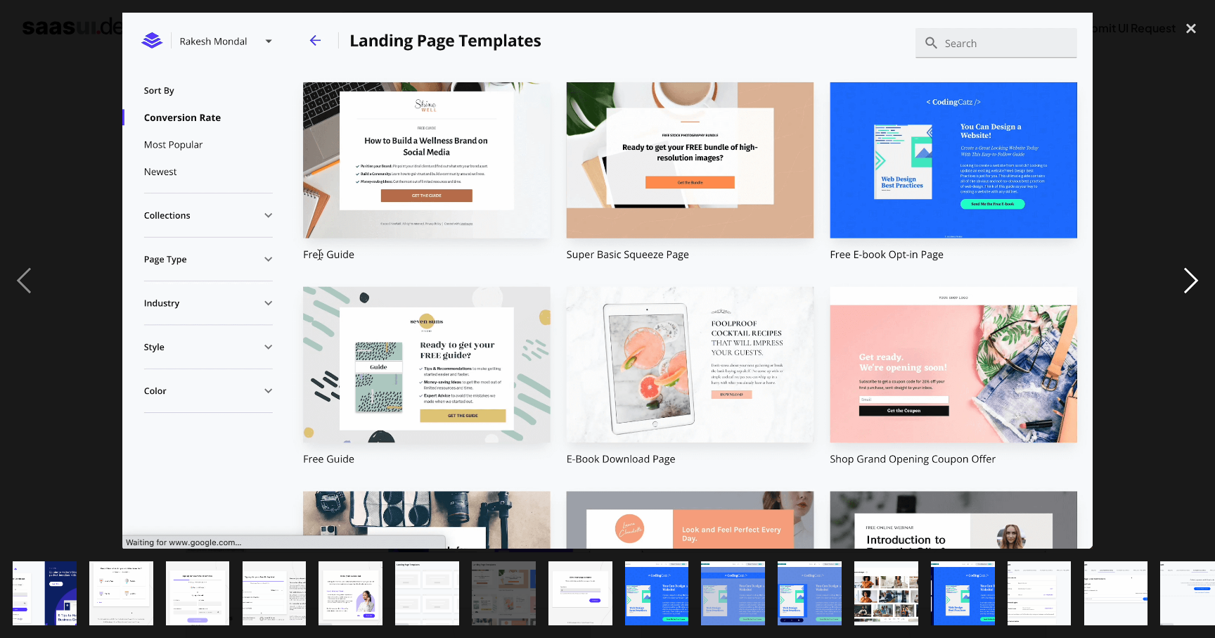
click at [1181, 279] on div "next image" at bounding box center [1191, 281] width 48 height 536
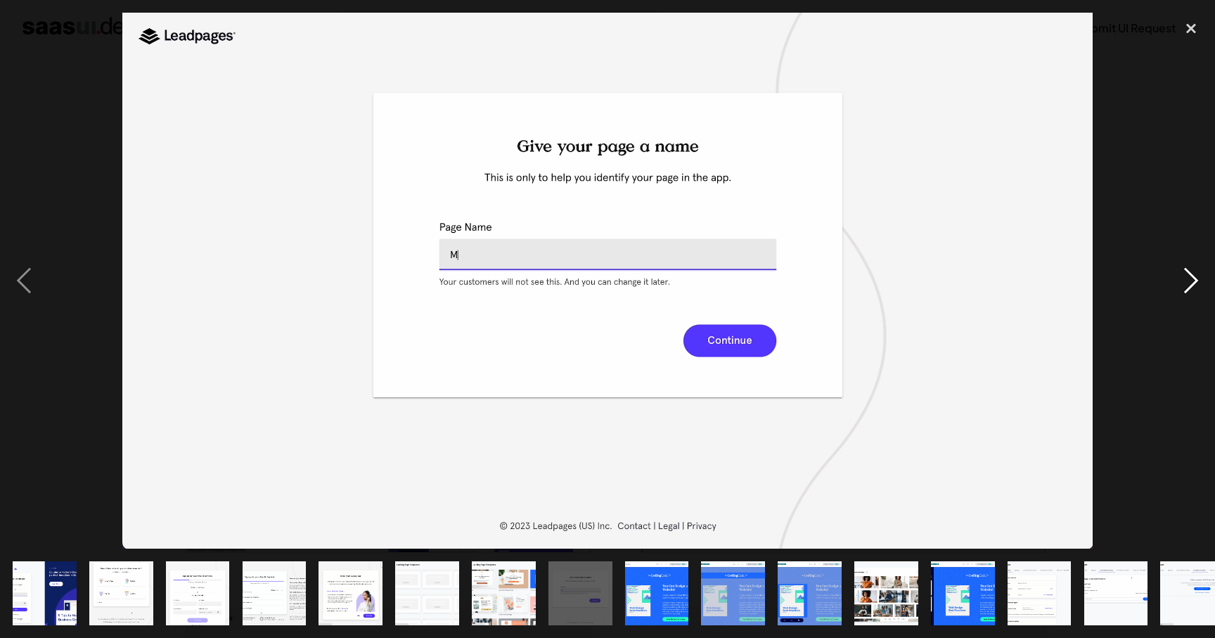
click at [1181, 279] on div "next image" at bounding box center [1191, 281] width 48 height 536
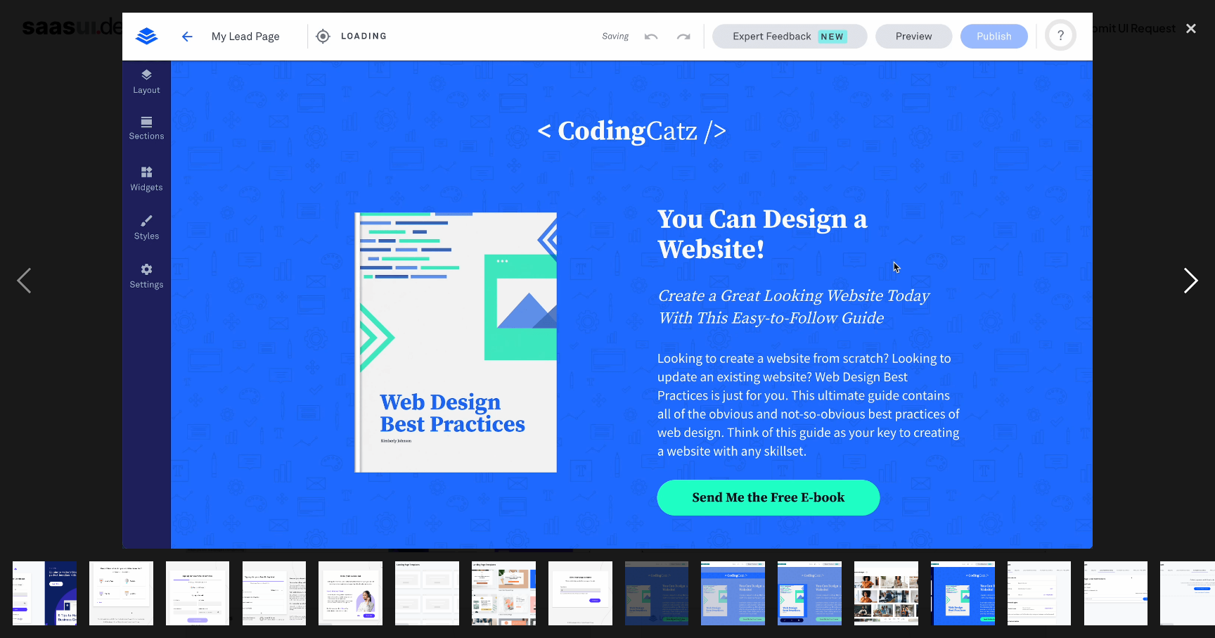
click at [1181, 279] on div "next image" at bounding box center [1191, 281] width 48 height 536
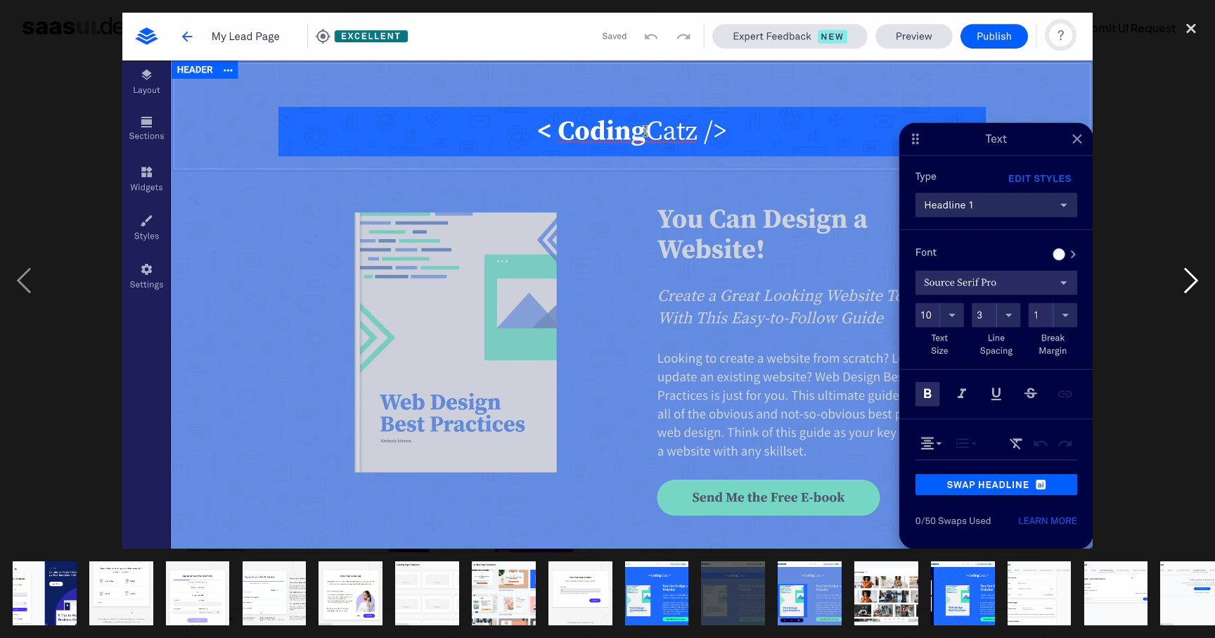
click at [1181, 279] on div "next image" at bounding box center [1191, 281] width 48 height 536
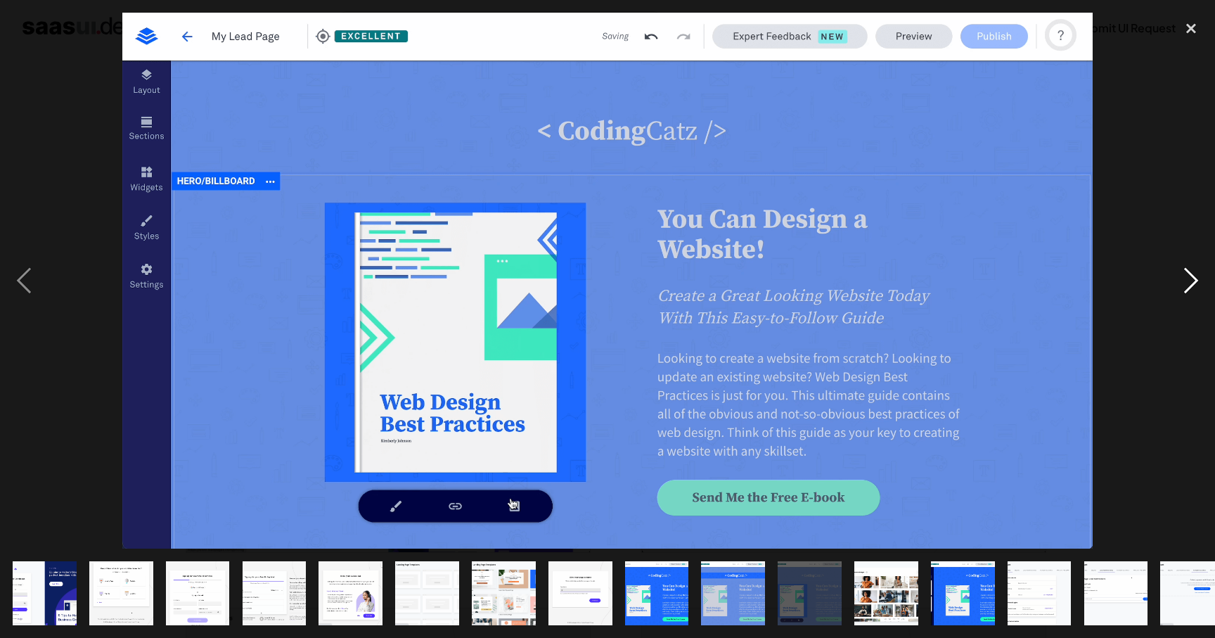
click at [1181, 279] on div "next image" at bounding box center [1191, 281] width 48 height 536
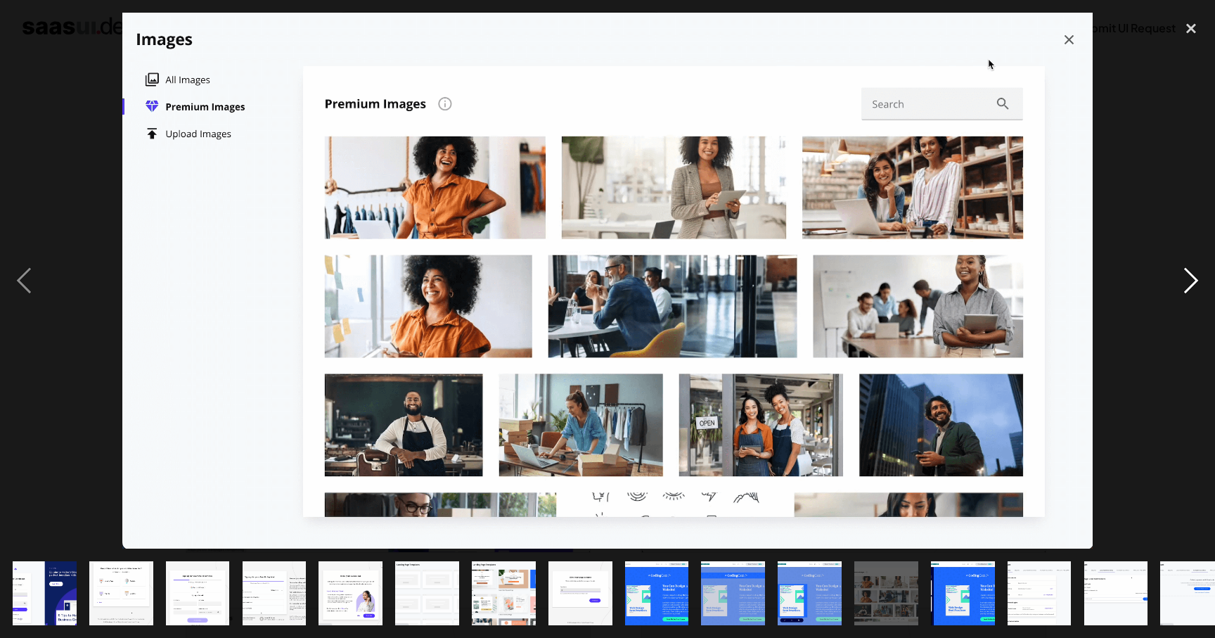
click at [1181, 279] on div "next image" at bounding box center [1191, 281] width 48 height 536
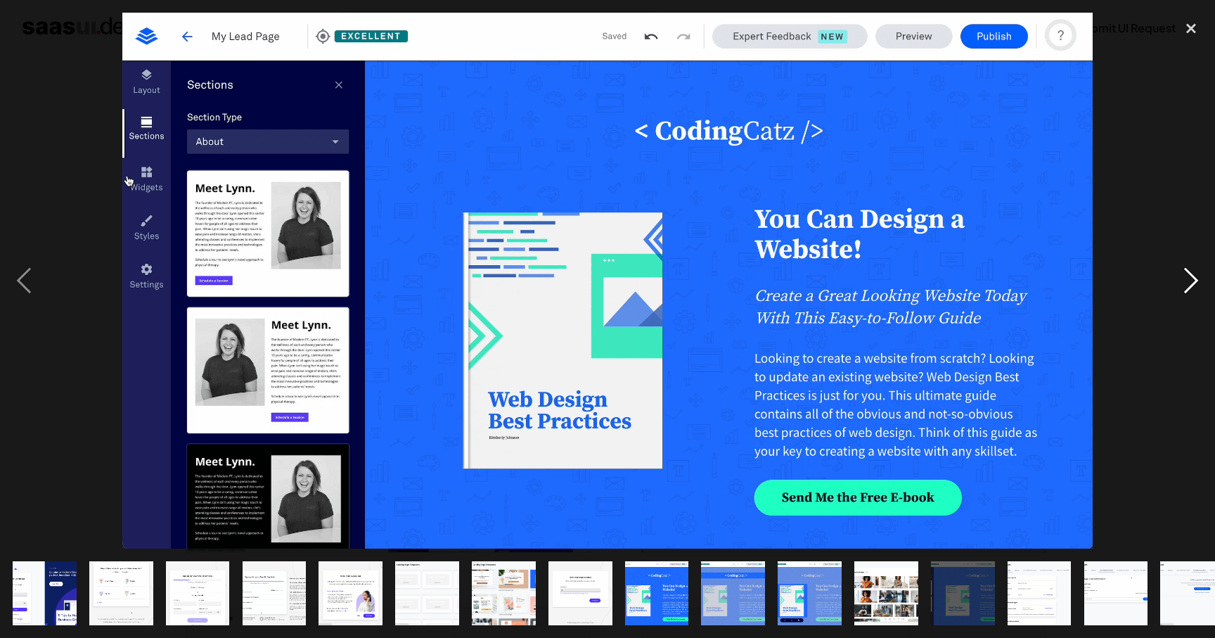
click at [1181, 279] on div "next image" at bounding box center [1191, 281] width 48 height 536
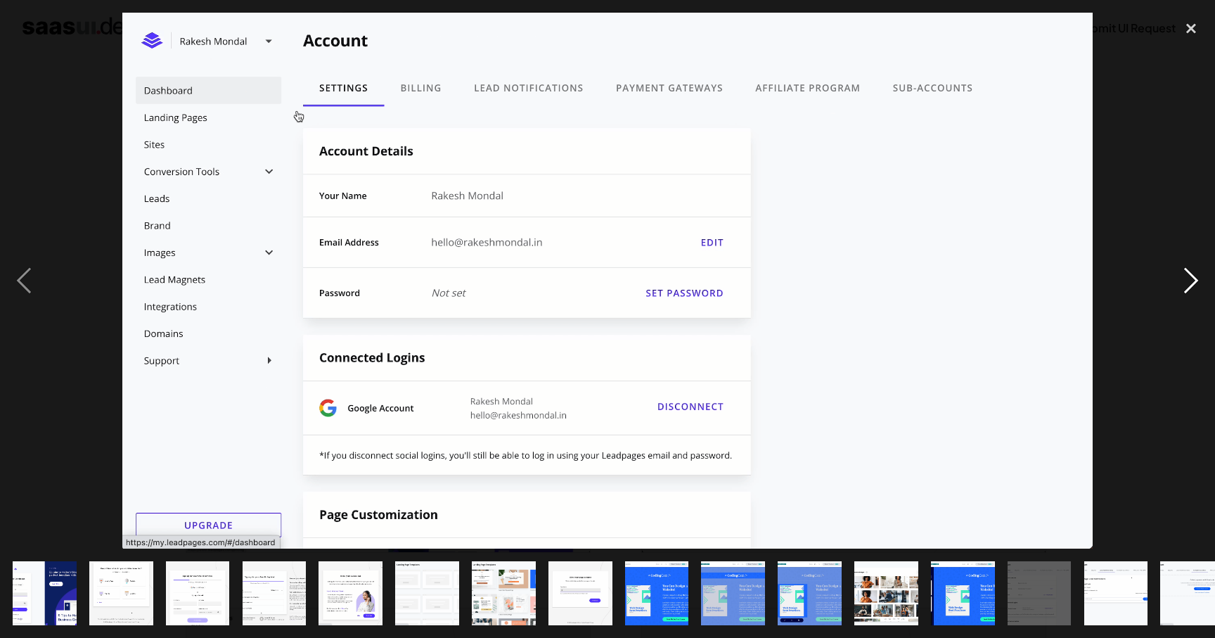
click at [1181, 279] on div "next image" at bounding box center [1191, 281] width 48 height 536
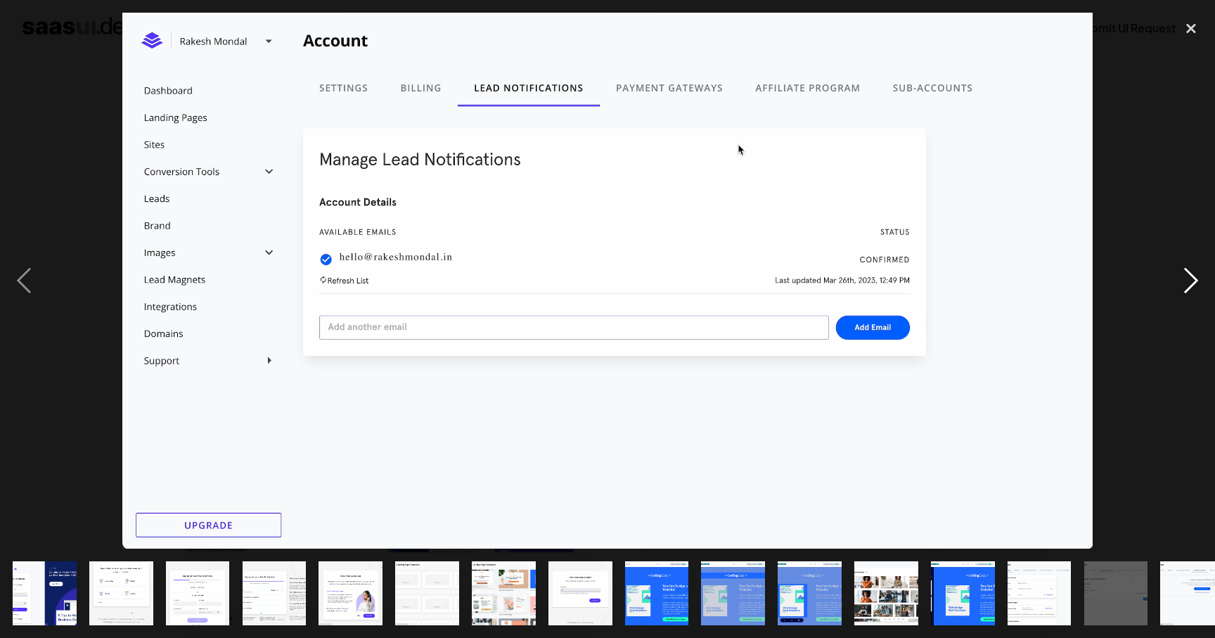
click at [1181, 279] on div "next image" at bounding box center [1191, 281] width 48 height 536
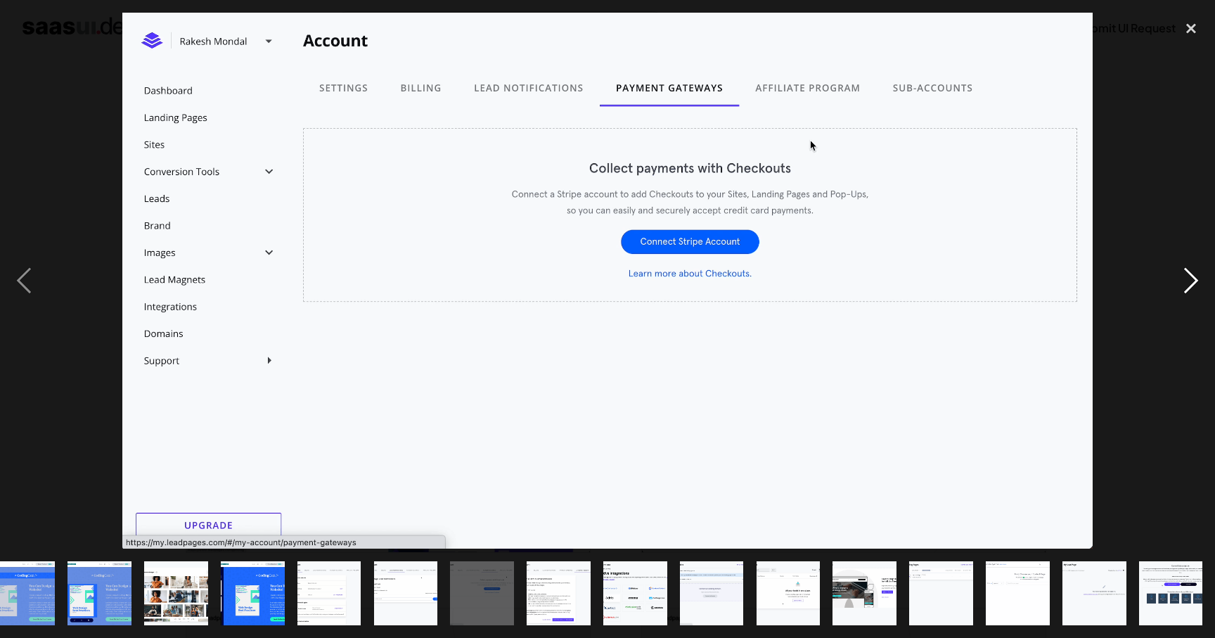
scroll to position [0, 710]
click at [1181, 279] on div "next image" at bounding box center [1191, 281] width 48 height 536
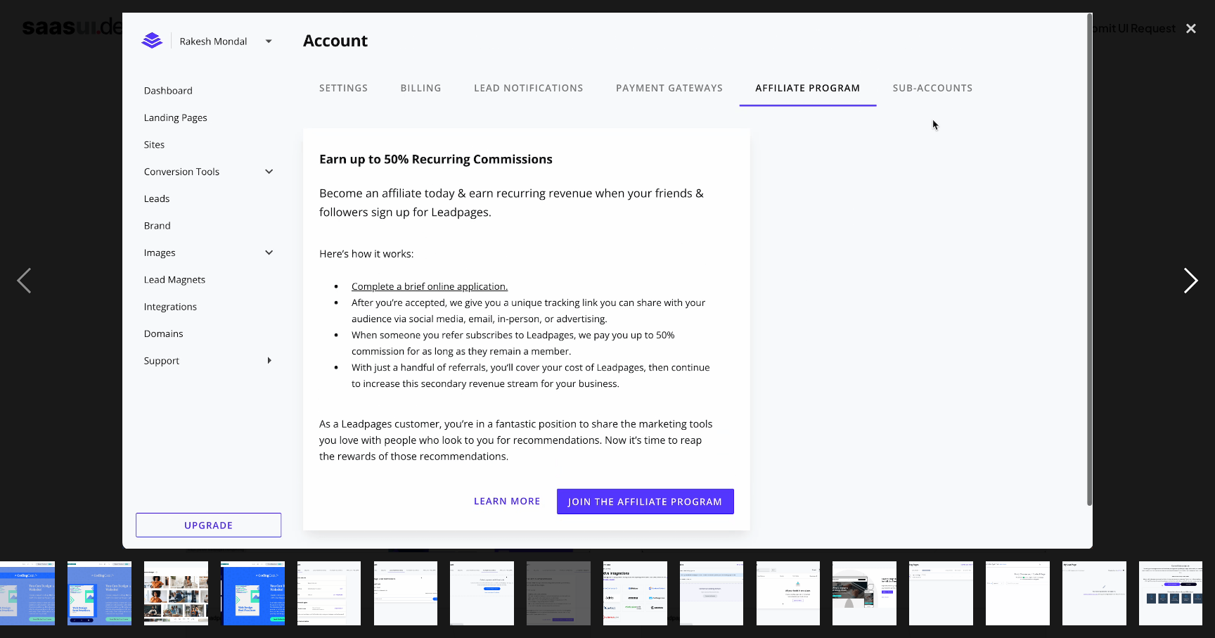
click at [1181, 279] on div "next image" at bounding box center [1191, 281] width 48 height 536
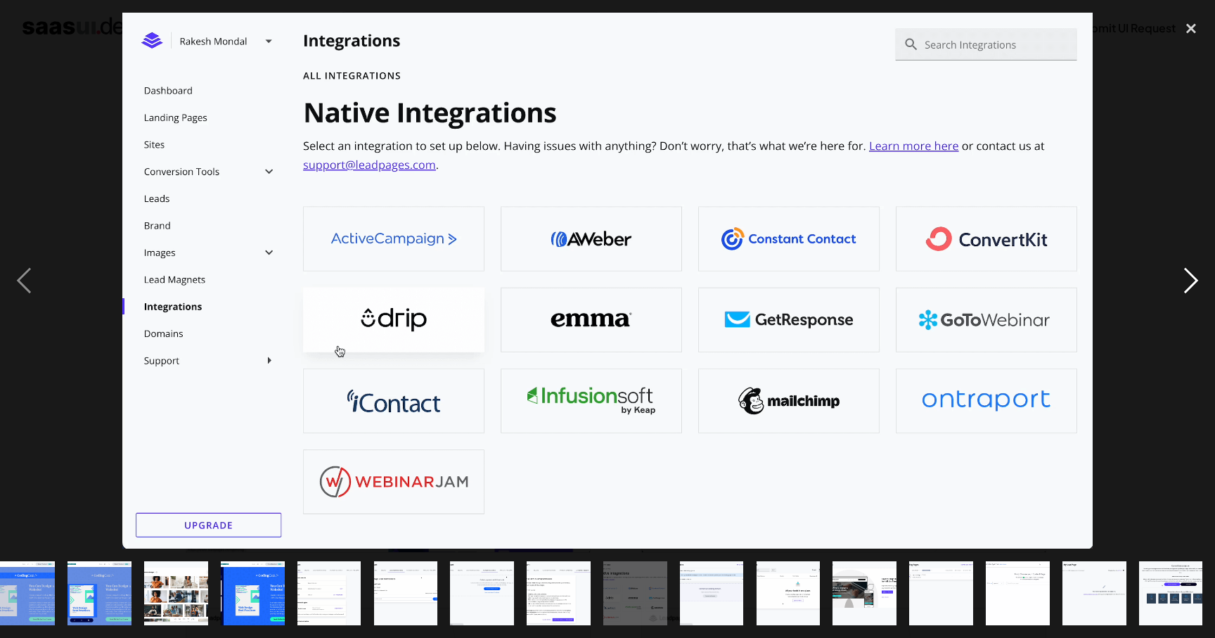
click at [1181, 279] on div "next image" at bounding box center [1191, 281] width 48 height 536
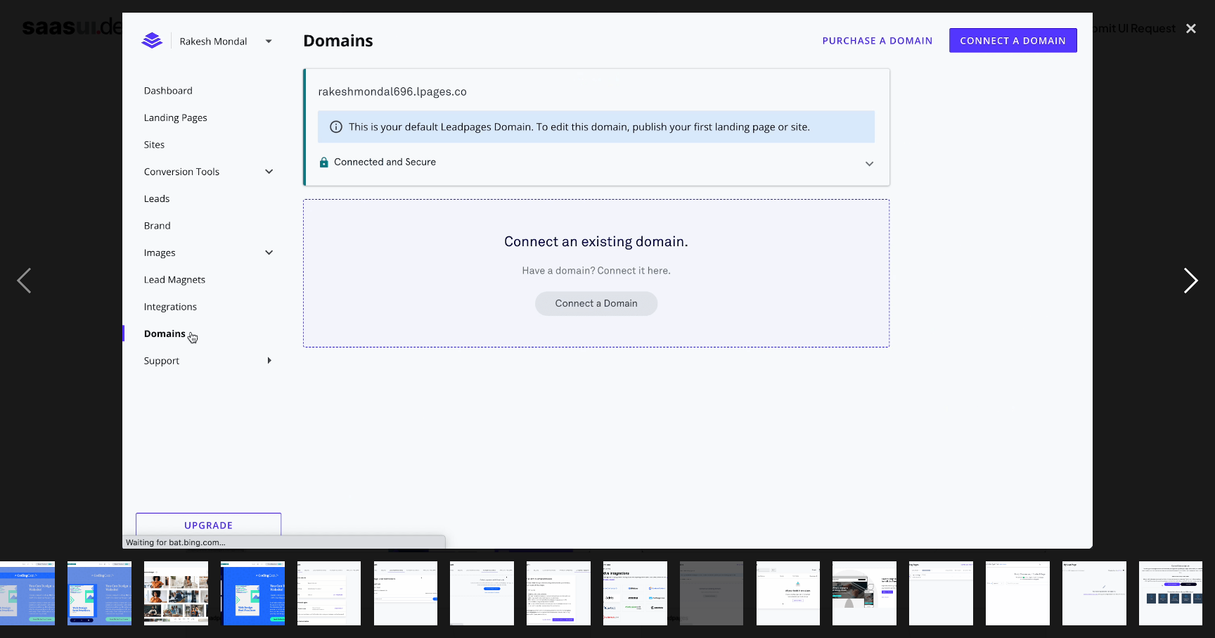
click at [1181, 279] on div "next image" at bounding box center [1191, 281] width 48 height 536
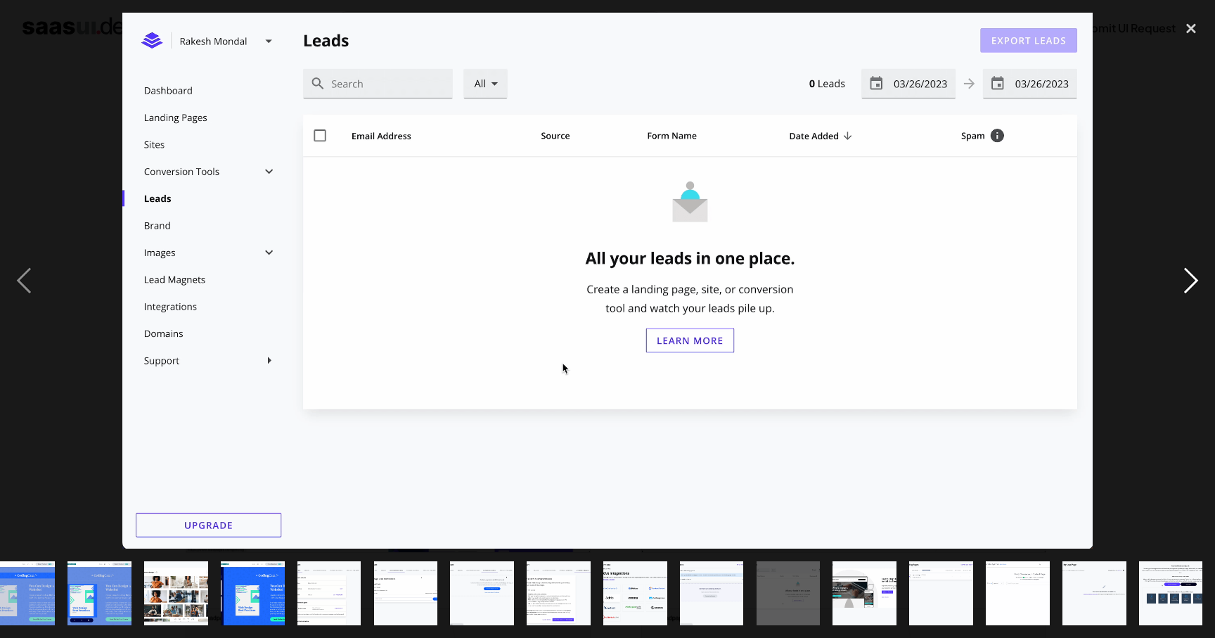
click at [1181, 279] on div "next image" at bounding box center [1191, 281] width 48 height 536
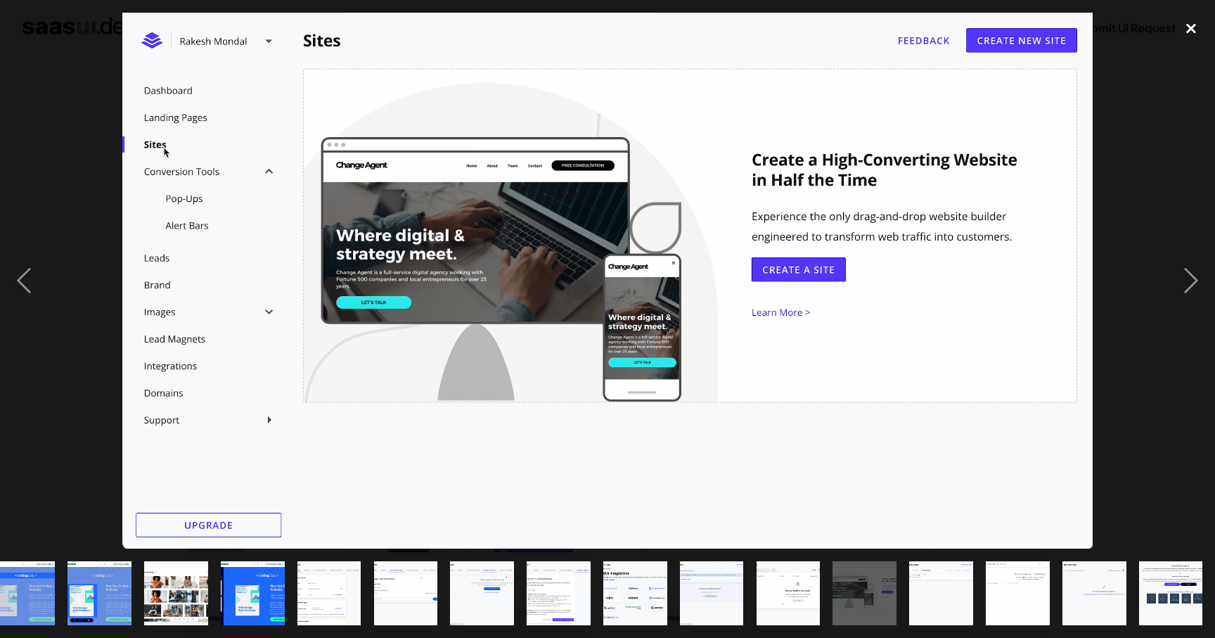
click at [1183, 23] on div "close lightbox" at bounding box center [1191, 28] width 48 height 31
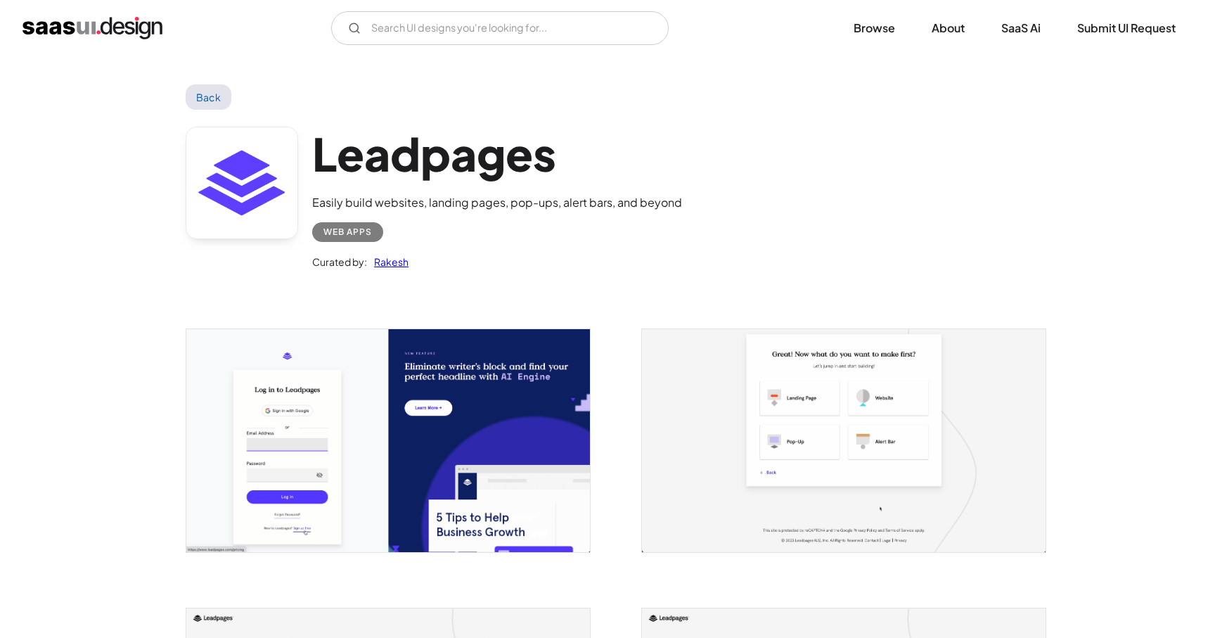
scroll to position [0, 0]
click at [212, 91] on link "Back" at bounding box center [209, 96] width 46 height 25
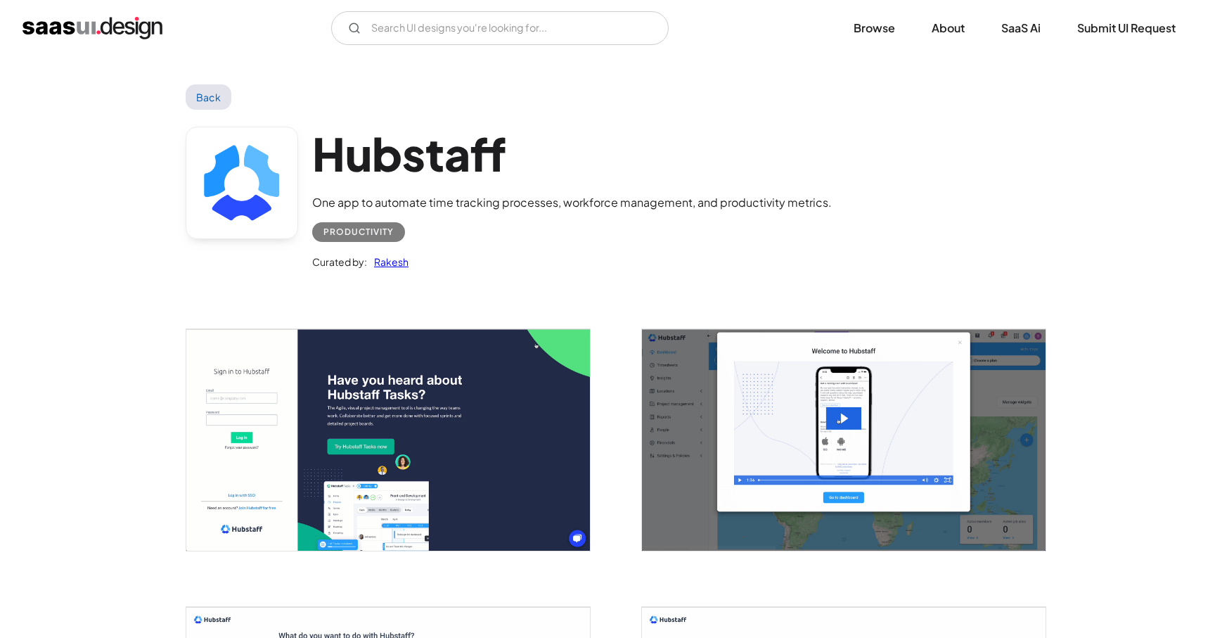
click at [402, 489] on img "open lightbox" at bounding box center [388, 439] width 404 height 221
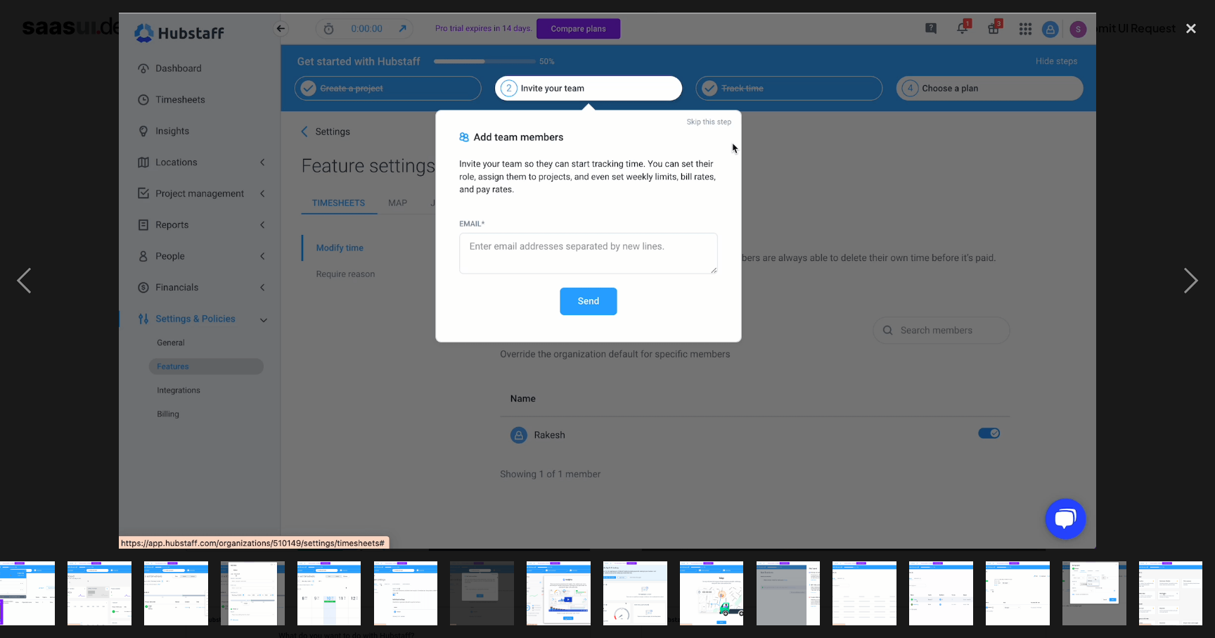
scroll to position [0, 710]
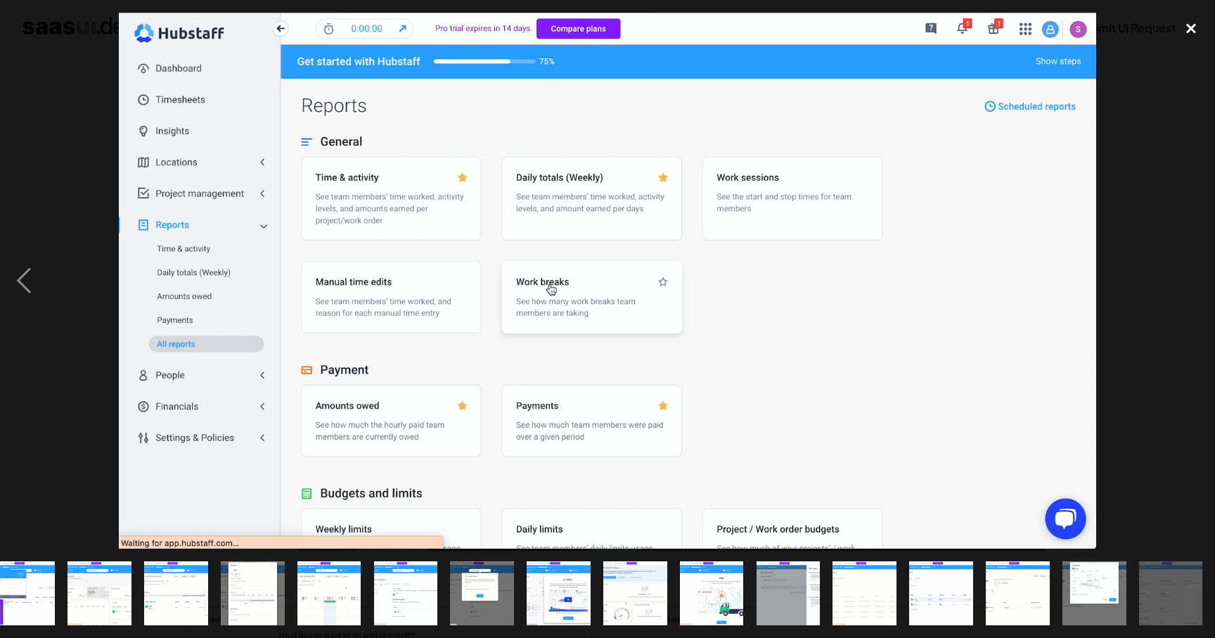
click at [1195, 31] on div "close lightbox" at bounding box center [1191, 28] width 48 height 31
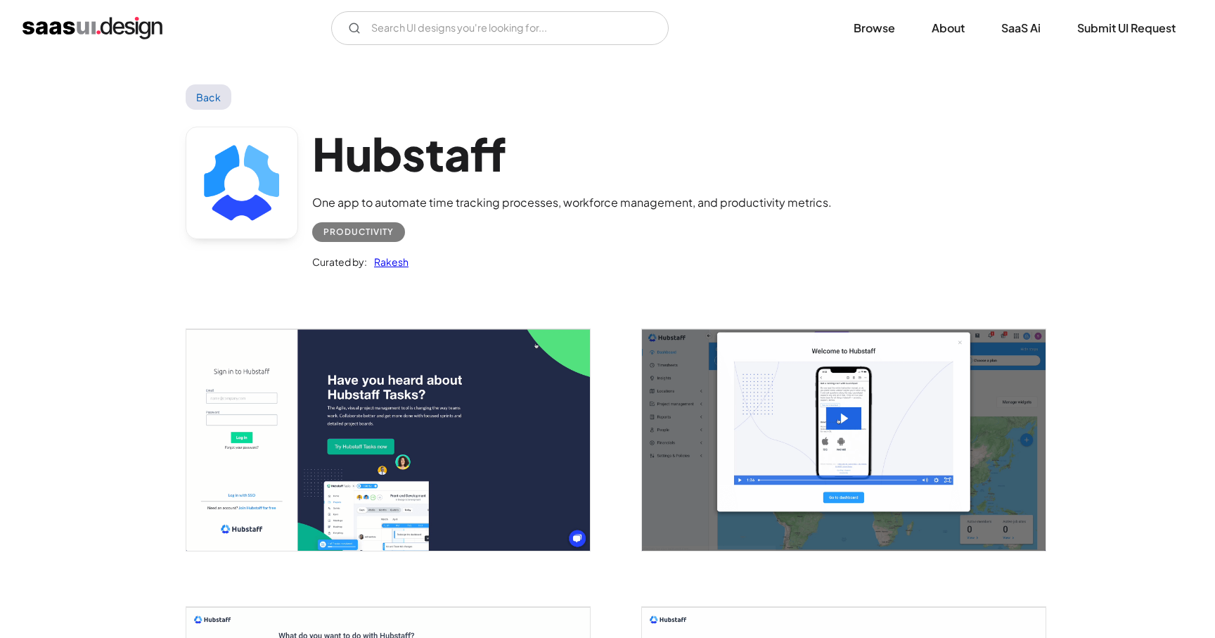
scroll to position [0, 0]
click at [209, 90] on link "Back" at bounding box center [209, 96] width 46 height 25
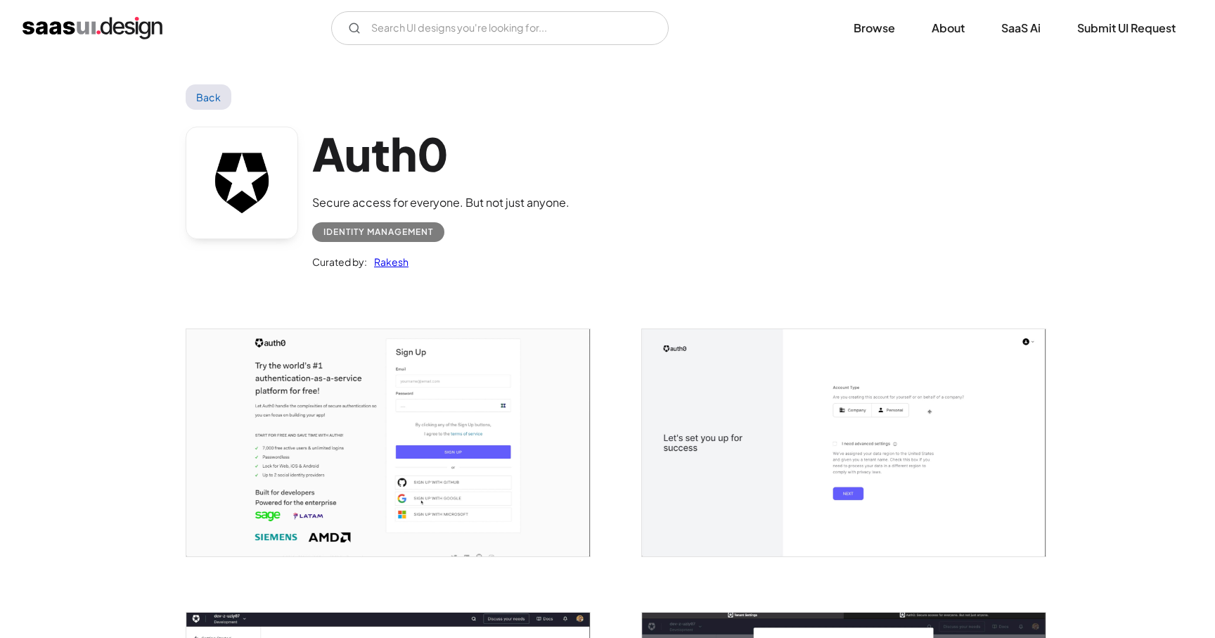
click at [389, 417] on img "open lightbox" at bounding box center [388, 442] width 404 height 227
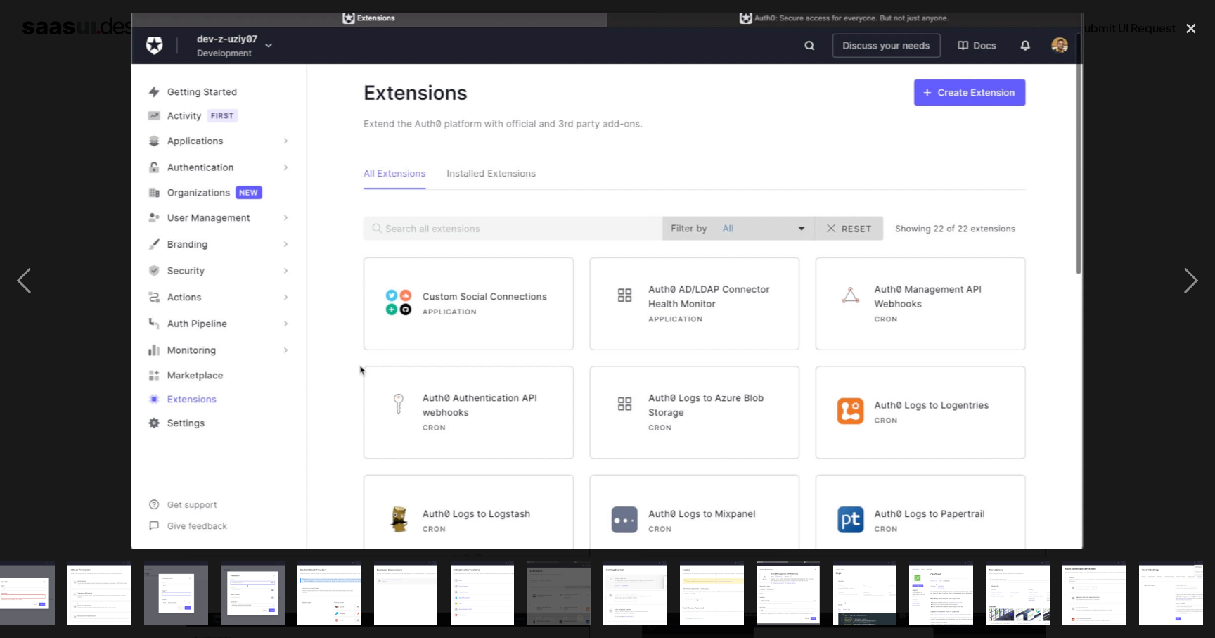
scroll to position [0, 634]
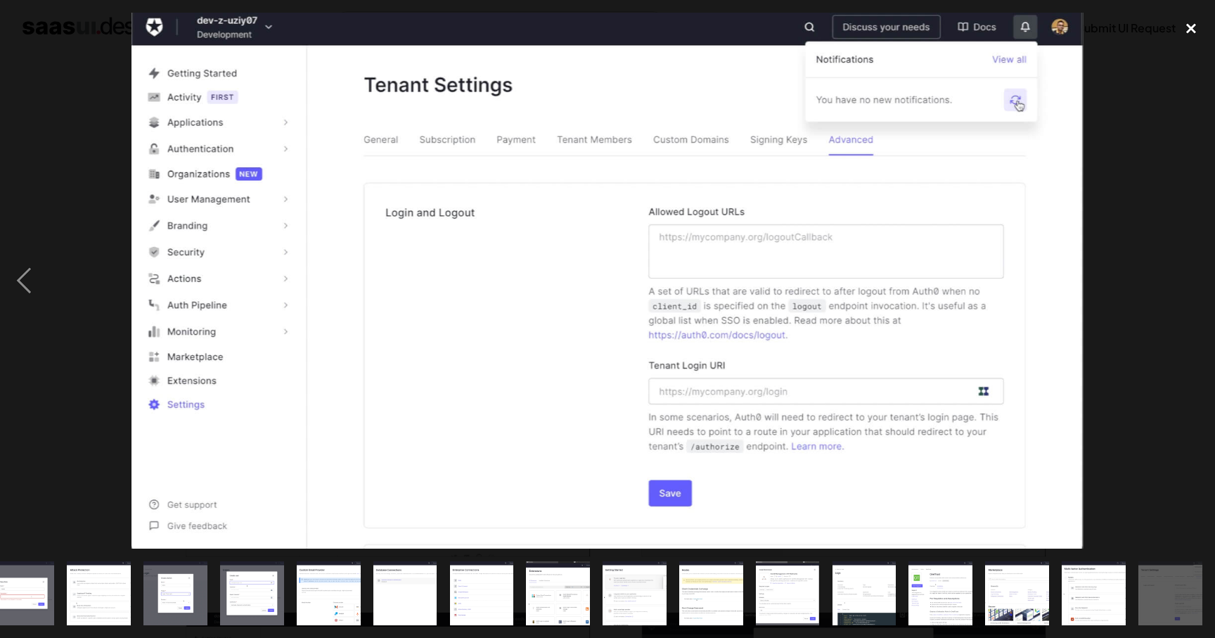
click at [1184, 33] on div "close lightbox" at bounding box center [1191, 28] width 48 height 31
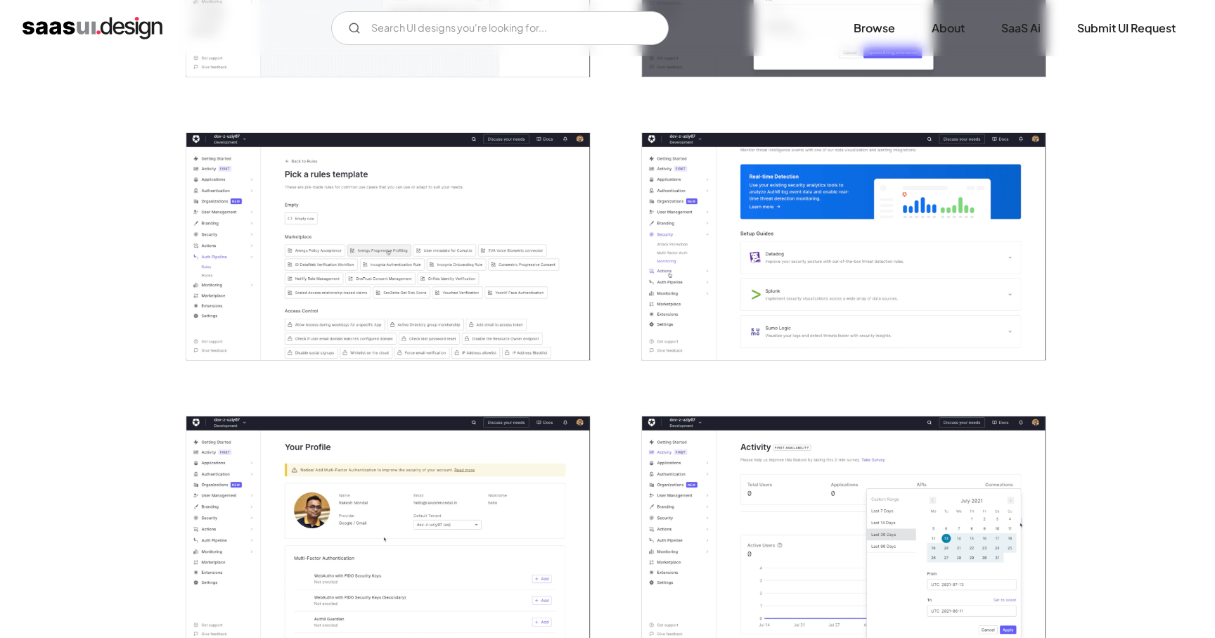
scroll to position [0, 0]
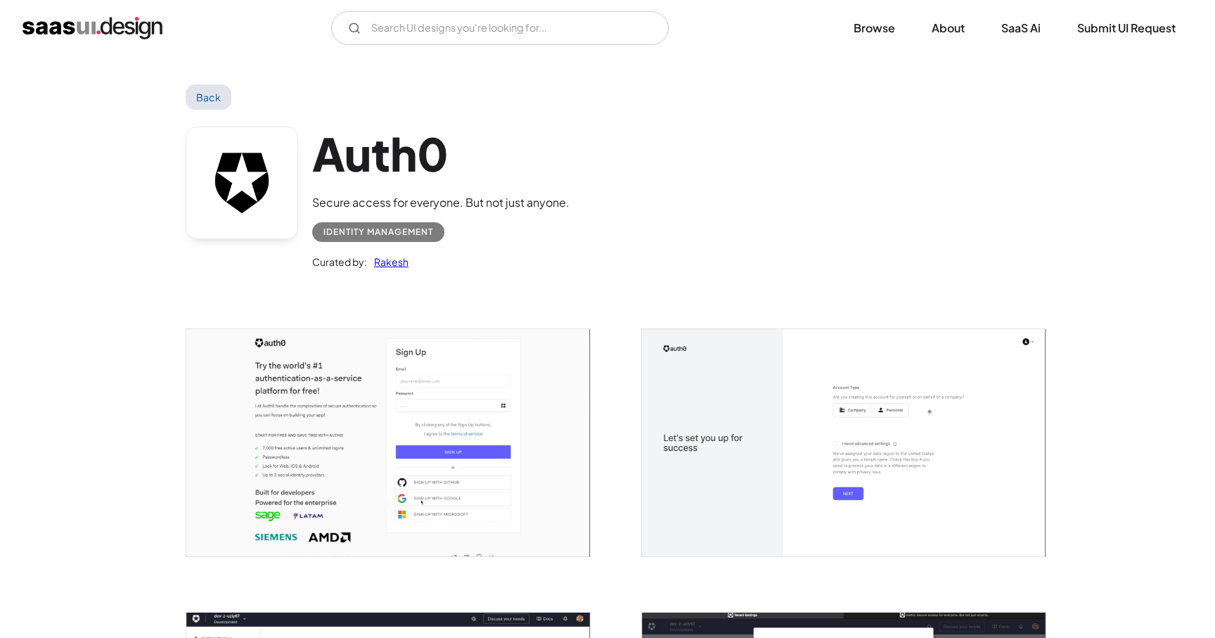
click at [202, 100] on link "Back" at bounding box center [209, 96] width 46 height 25
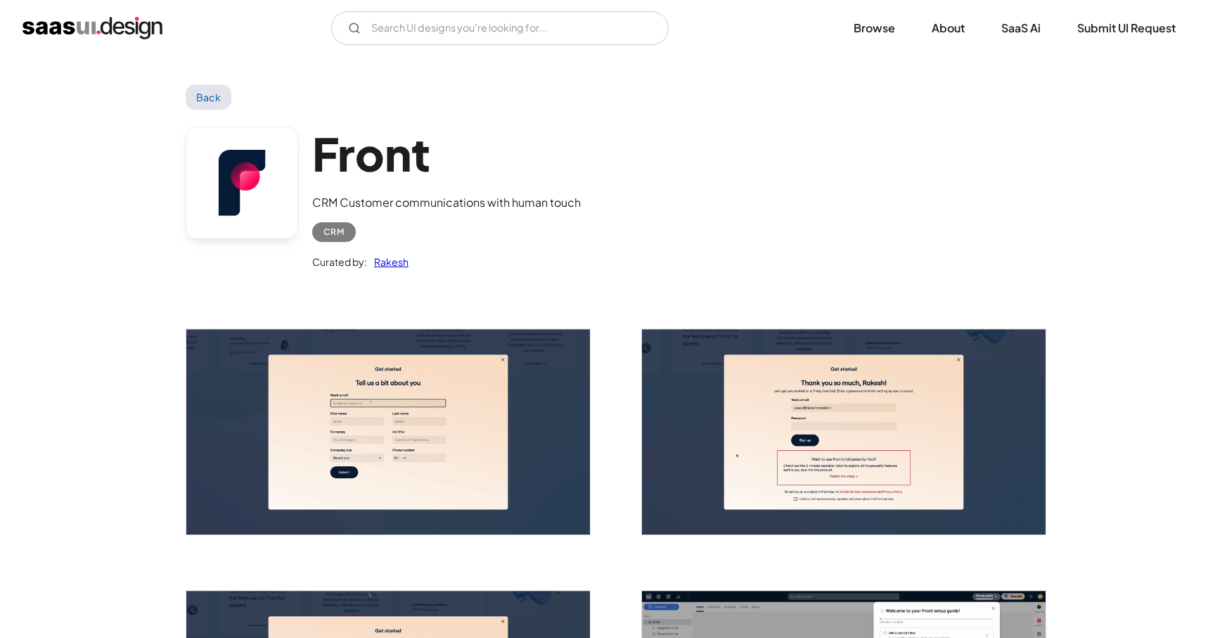
click at [414, 434] on img "open lightbox" at bounding box center [388, 431] width 404 height 205
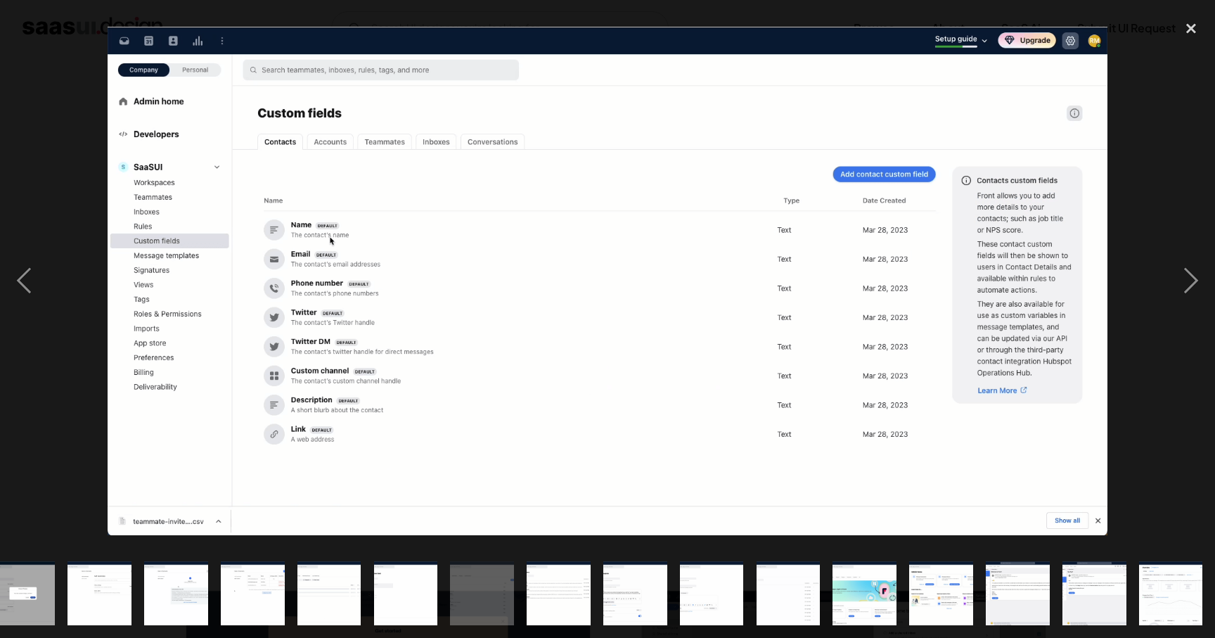
scroll to position [0, 710]
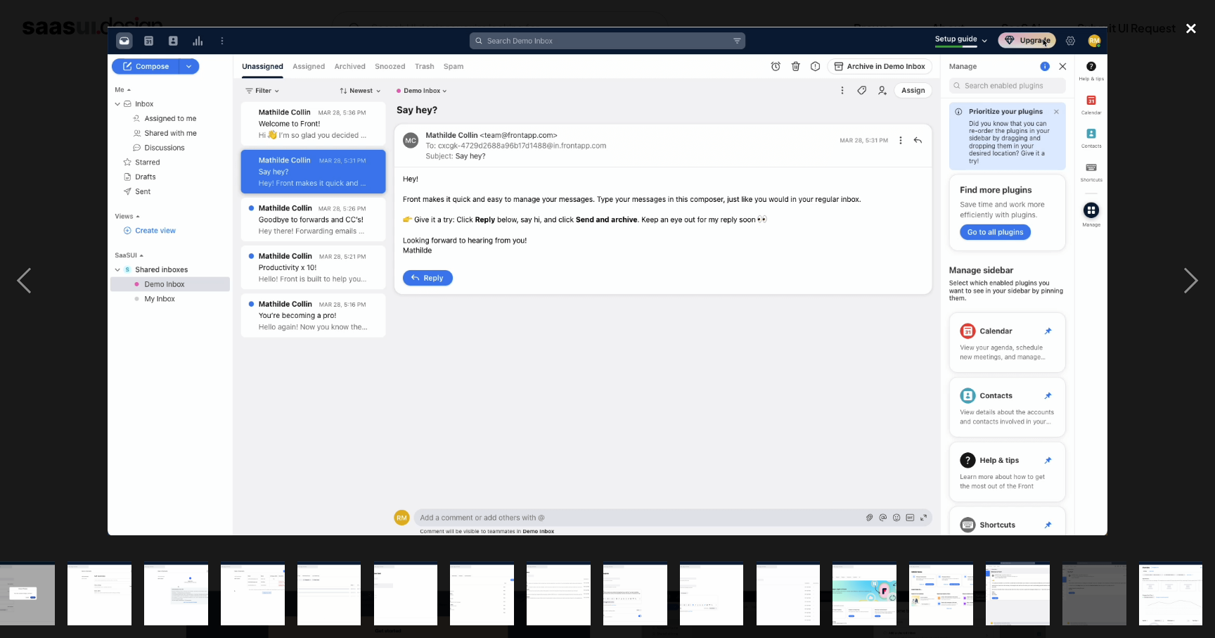
click at [1192, 30] on div "close lightbox" at bounding box center [1191, 28] width 48 height 31
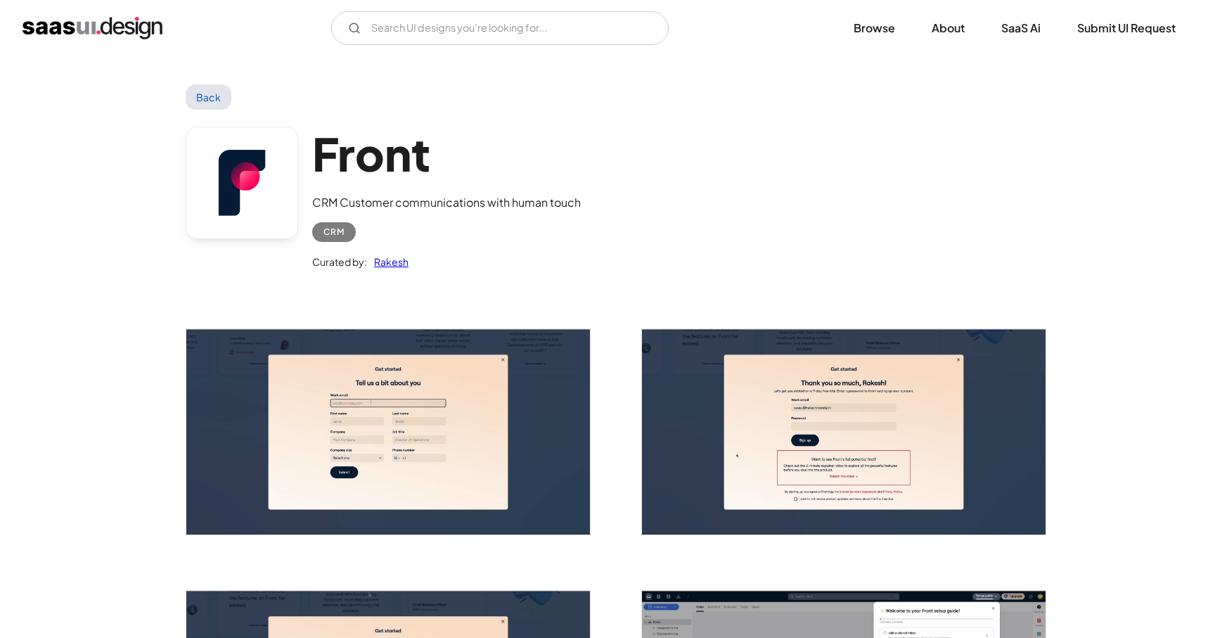
scroll to position [0, 0]
click at [212, 101] on link "Back" at bounding box center [209, 96] width 46 height 25
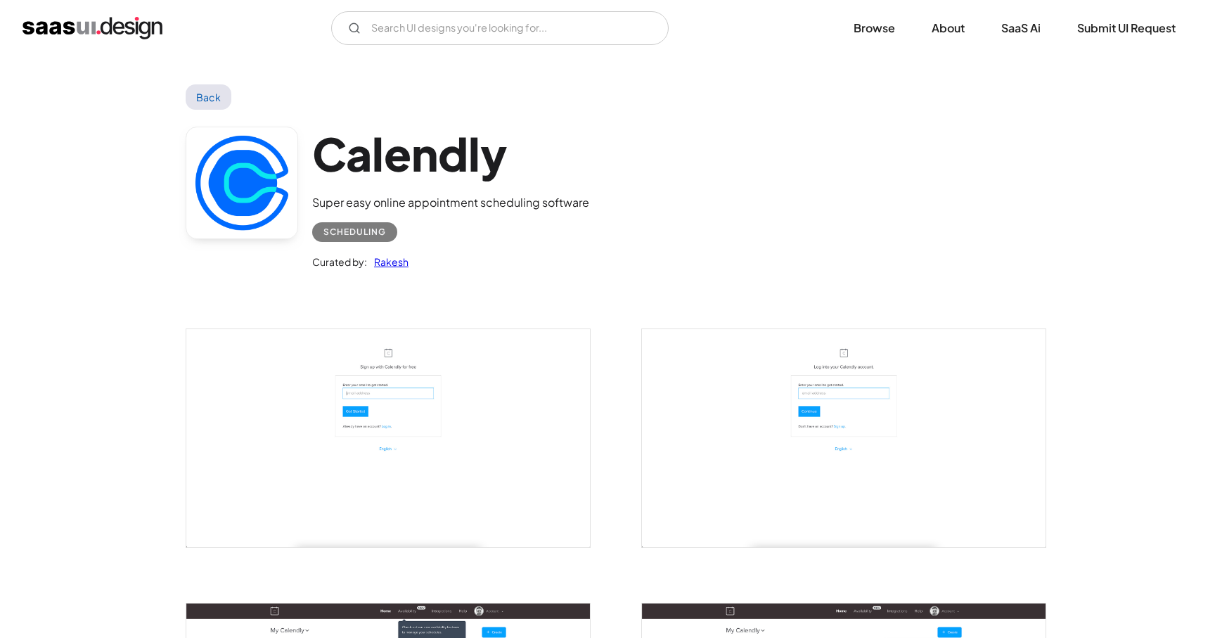
click at [443, 440] on img "open lightbox" at bounding box center [388, 437] width 404 height 217
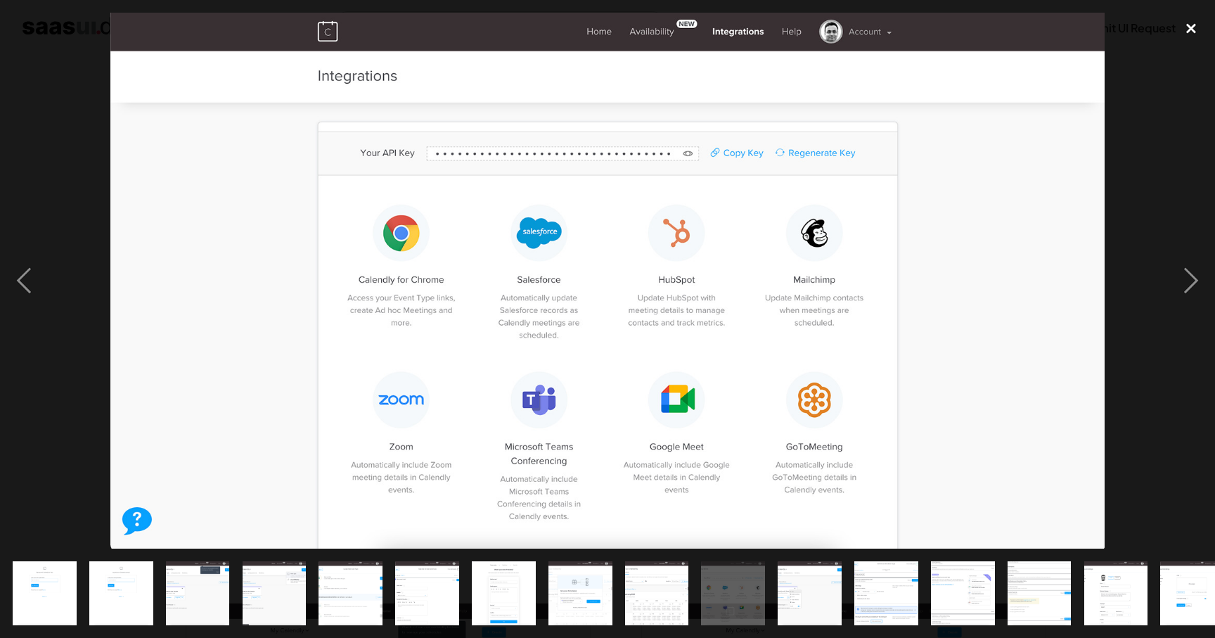
click at [1211, 18] on div "close lightbox" at bounding box center [1191, 28] width 48 height 31
